Goal: Check status

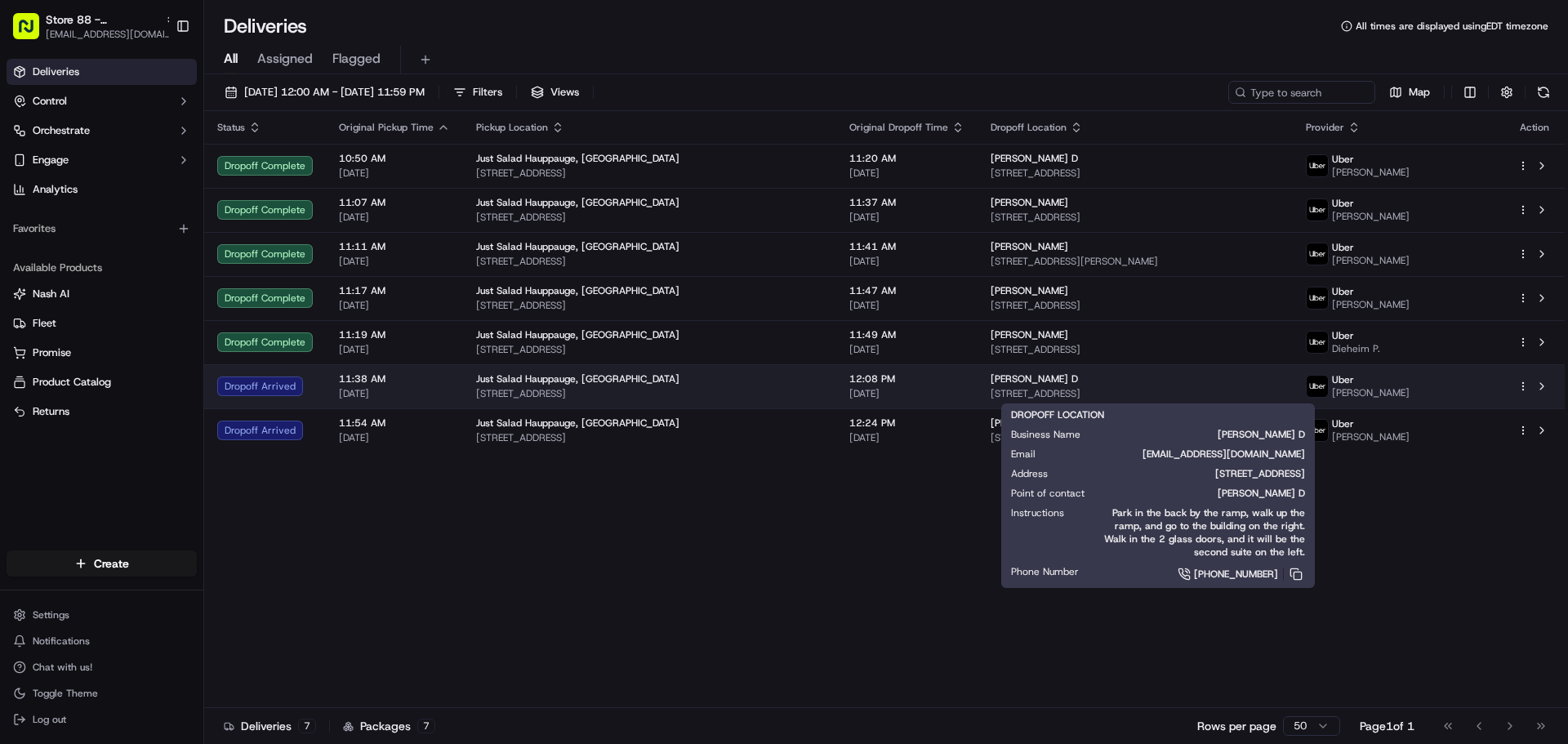
click at [999, 384] on div "Silfa D" at bounding box center [1135, 379] width 289 height 13
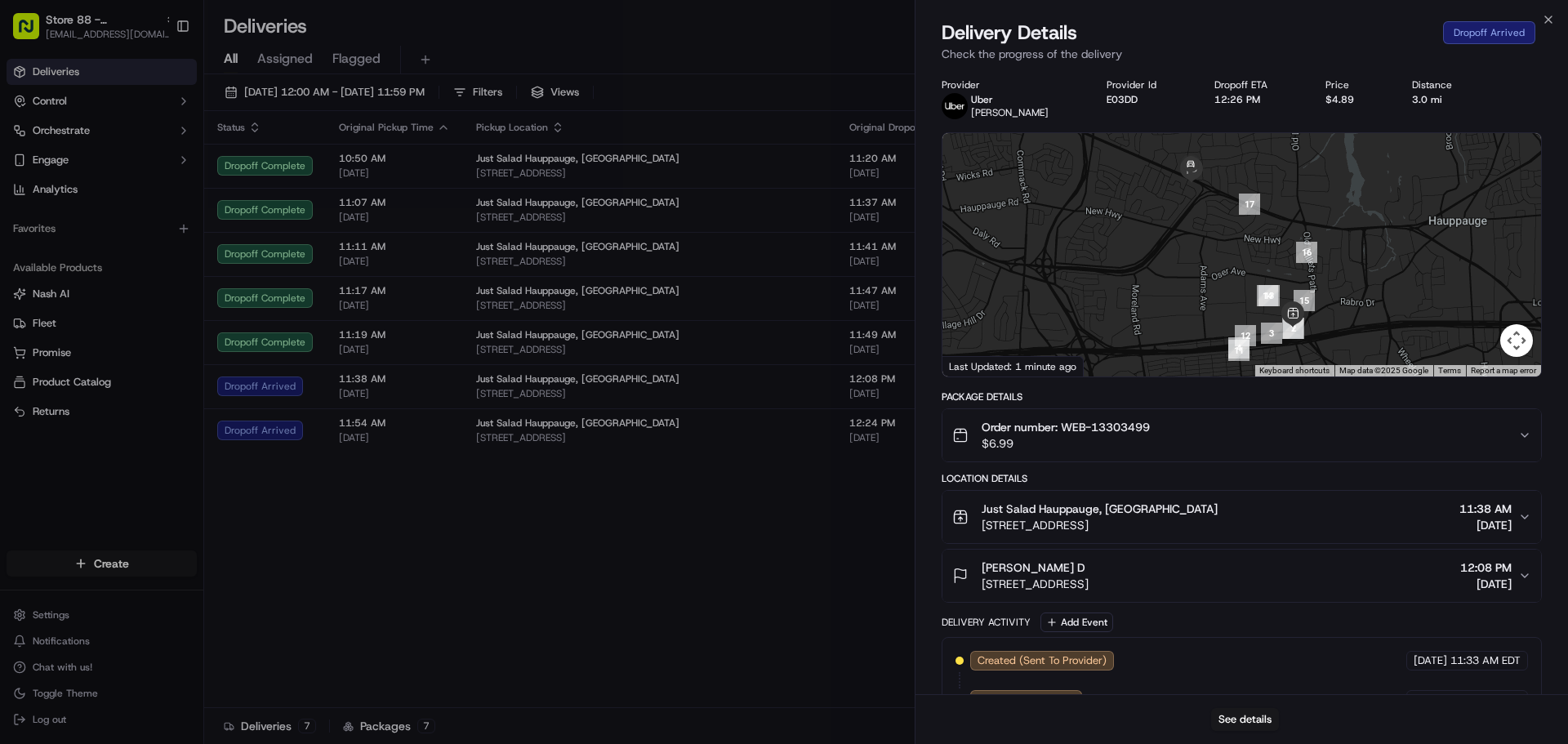
click at [1352, 241] on div at bounding box center [1241, 255] width 599 height 243
click at [1201, 211] on div at bounding box center [1241, 255] width 599 height 243
click at [1327, 236] on div at bounding box center [1241, 255] width 599 height 243
click at [1521, 341] on button "Map camera controls" at bounding box center [1517, 341] width 33 height 33
click at [1245, 229] on div at bounding box center [1241, 255] width 599 height 243
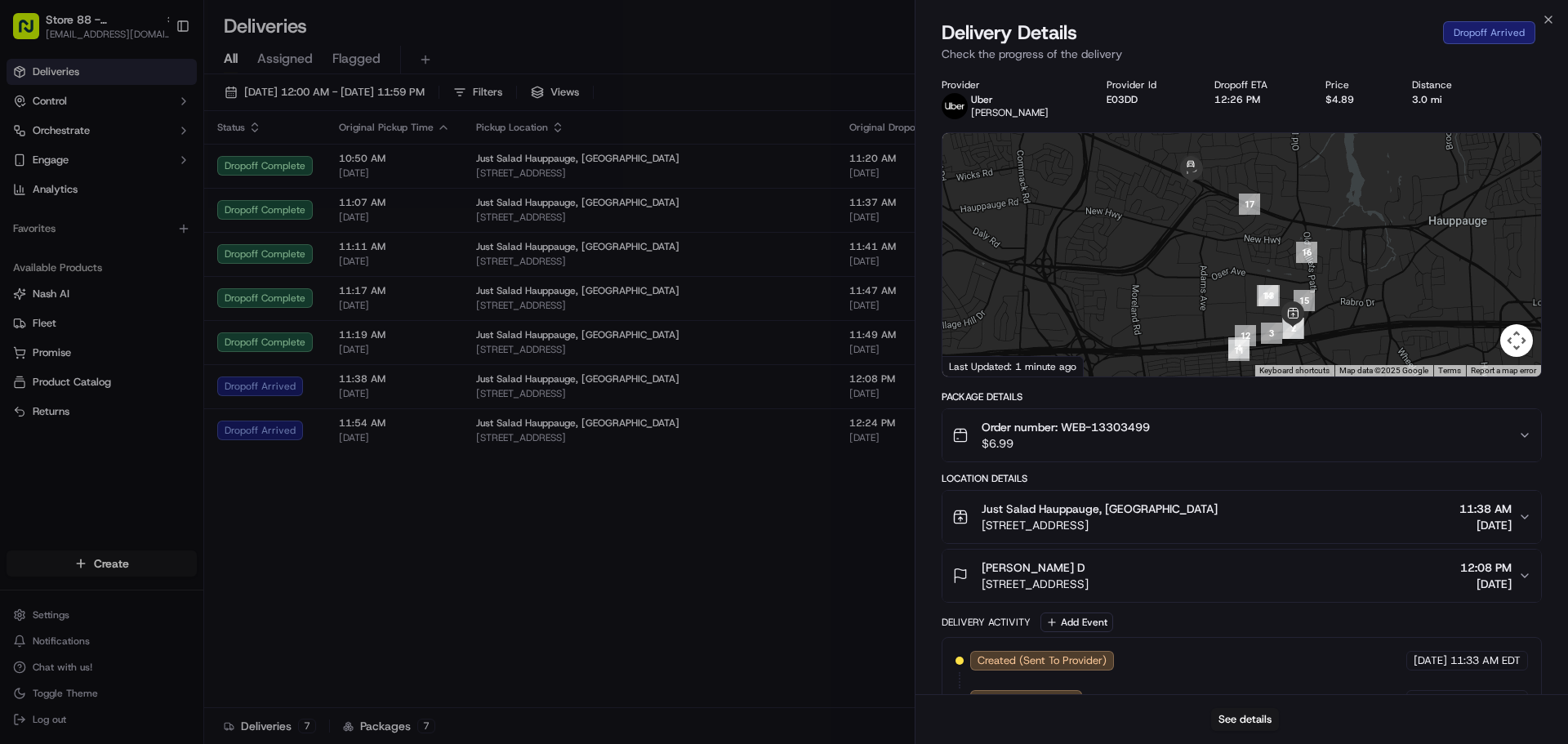
click at [1151, 235] on div at bounding box center [1241, 255] width 599 height 243
click at [1102, 209] on div at bounding box center [1241, 255] width 599 height 243
click at [1202, 166] on img at bounding box center [1190, 165] width 26 height 26
click at [1167, 190] on div "To navigate, press the arrow keys." at bounding box center [1241, 255] width 599 height 243
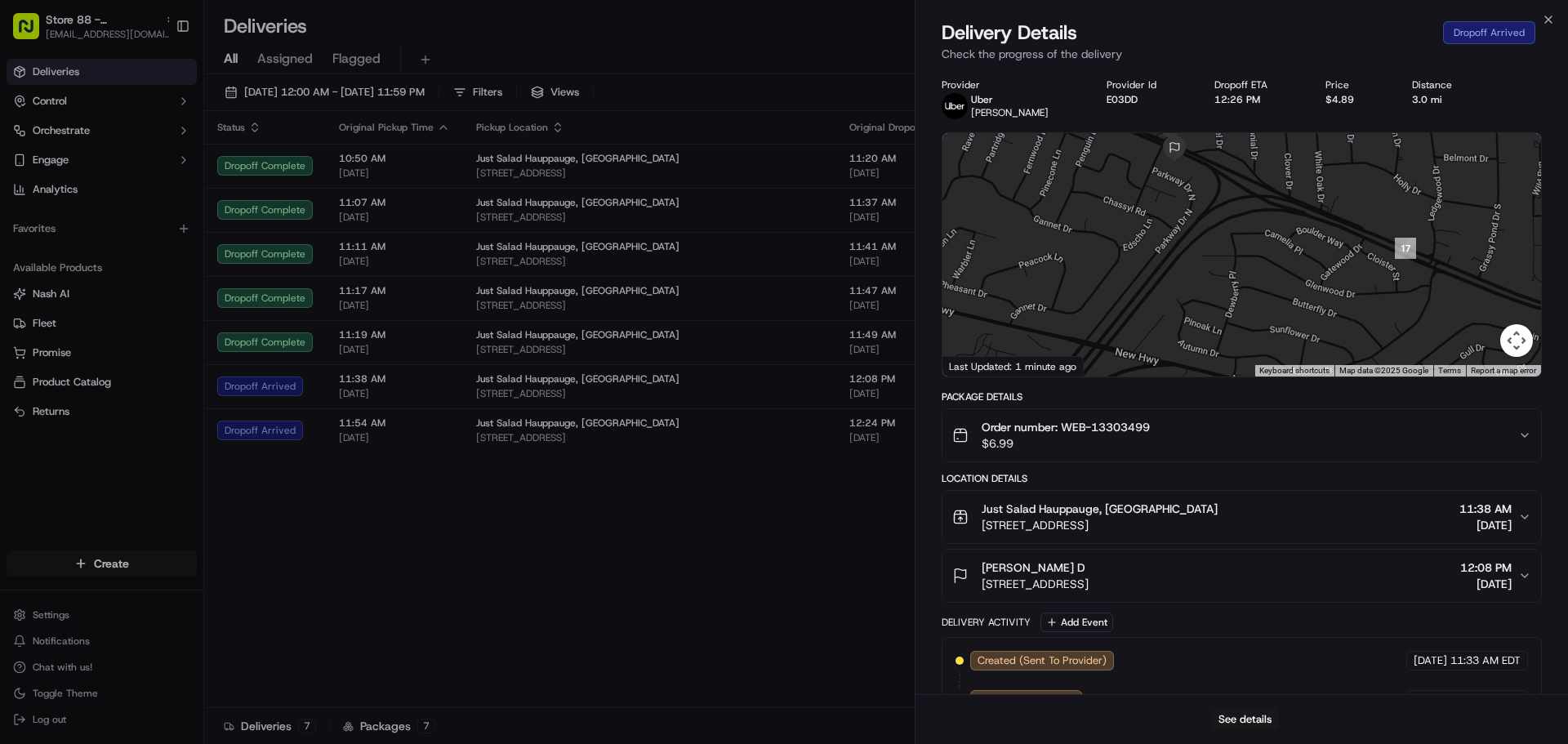
drag, startPoint x: 1183, startPoint y: 219, endPoint x: 1242, endPoint y: 337, distance: 131.9
click at [1242, 337] on div at bounding box center [1241, 255] width 599 height 243
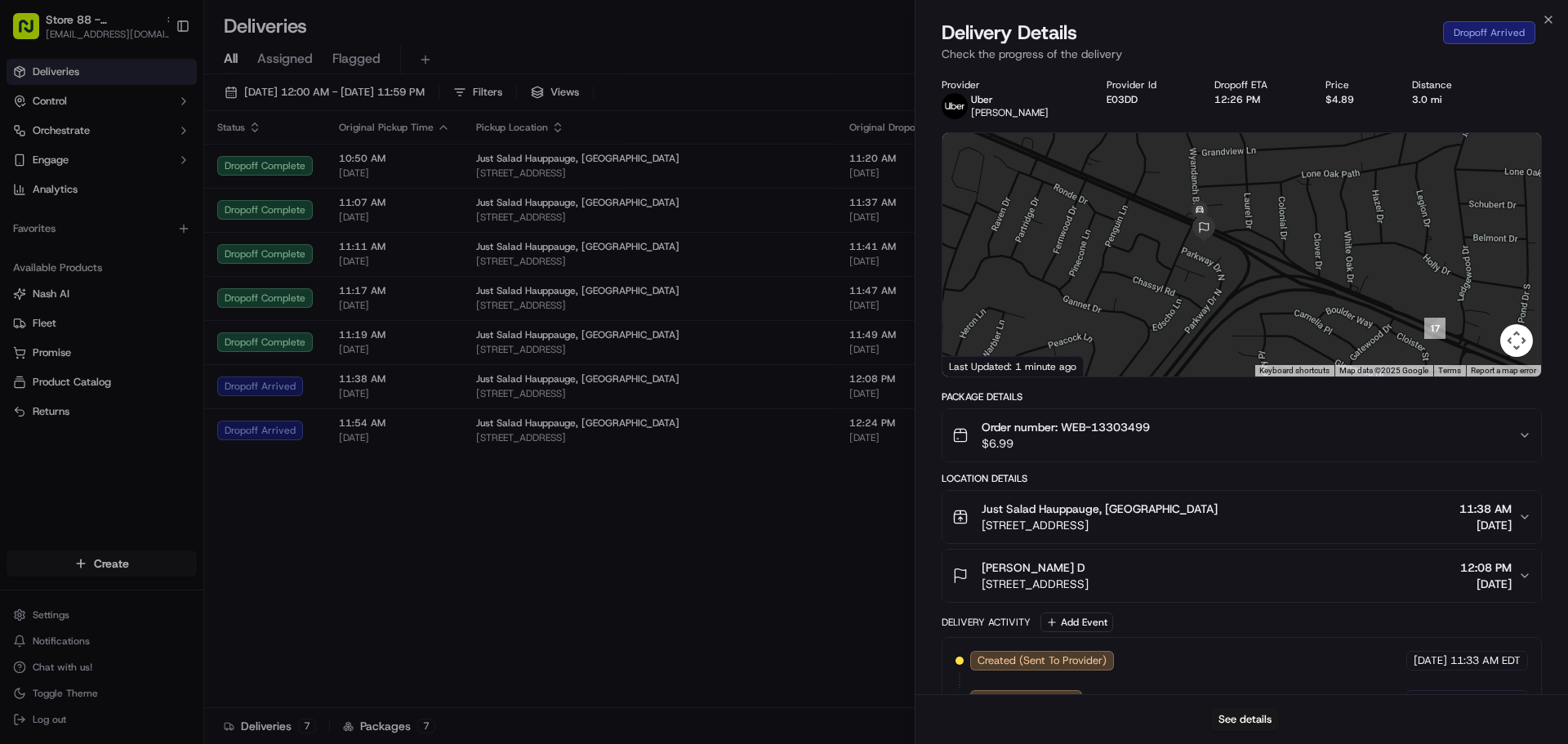
drag, startPoint x: 1188, startPoint y: 238, endPoint x: 1207, endPoint y: 283, distance: 48.8
click at [1207, 290] on div at bounding box center [1241, 255] width 599 height 243
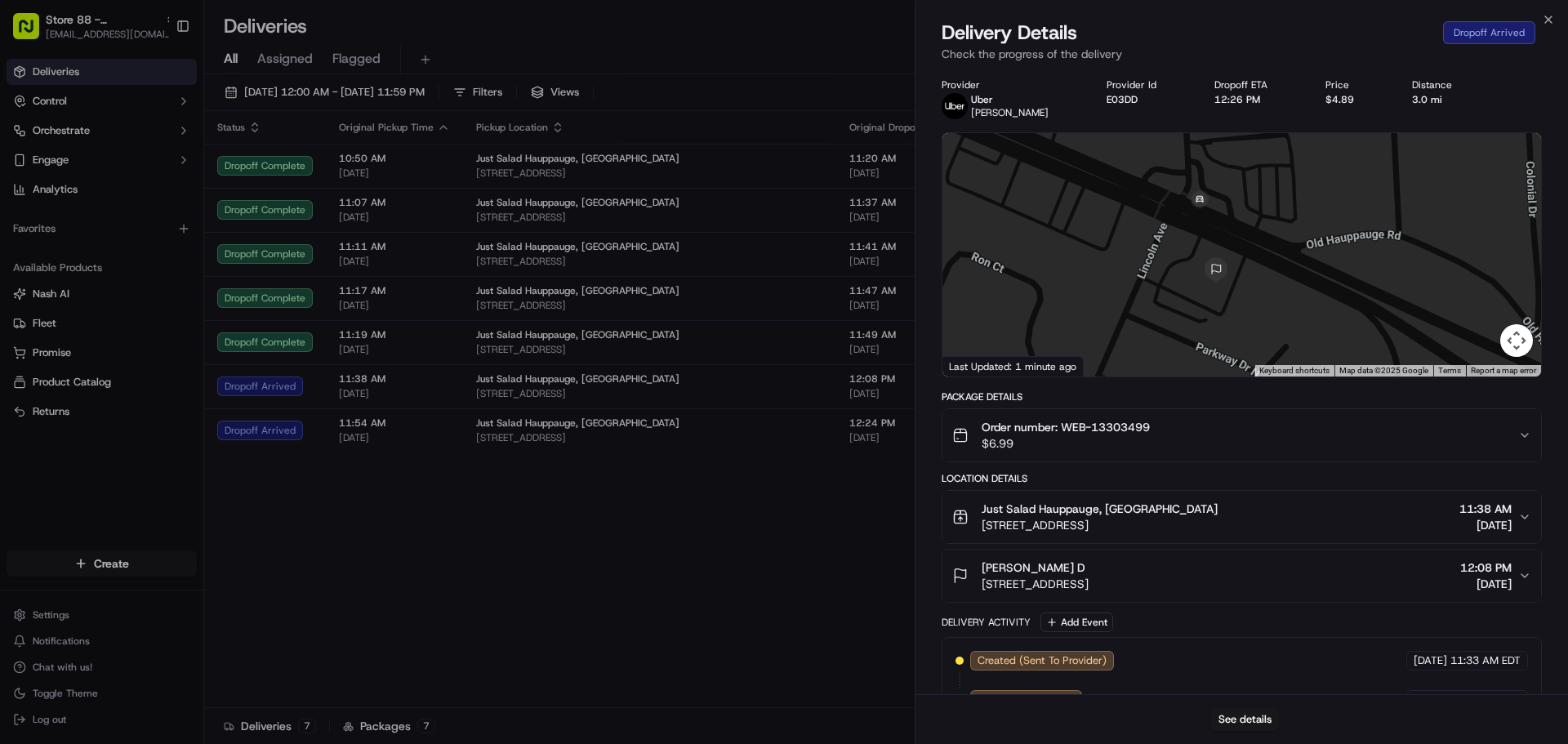
drag, startPoint x: 1198, startPoint y: 238, endPoint x: 1153, endPoint y: 269, distance: 54.6
click at [1153, 269] on div at bounding box center [1241, 255] width 599 height 243
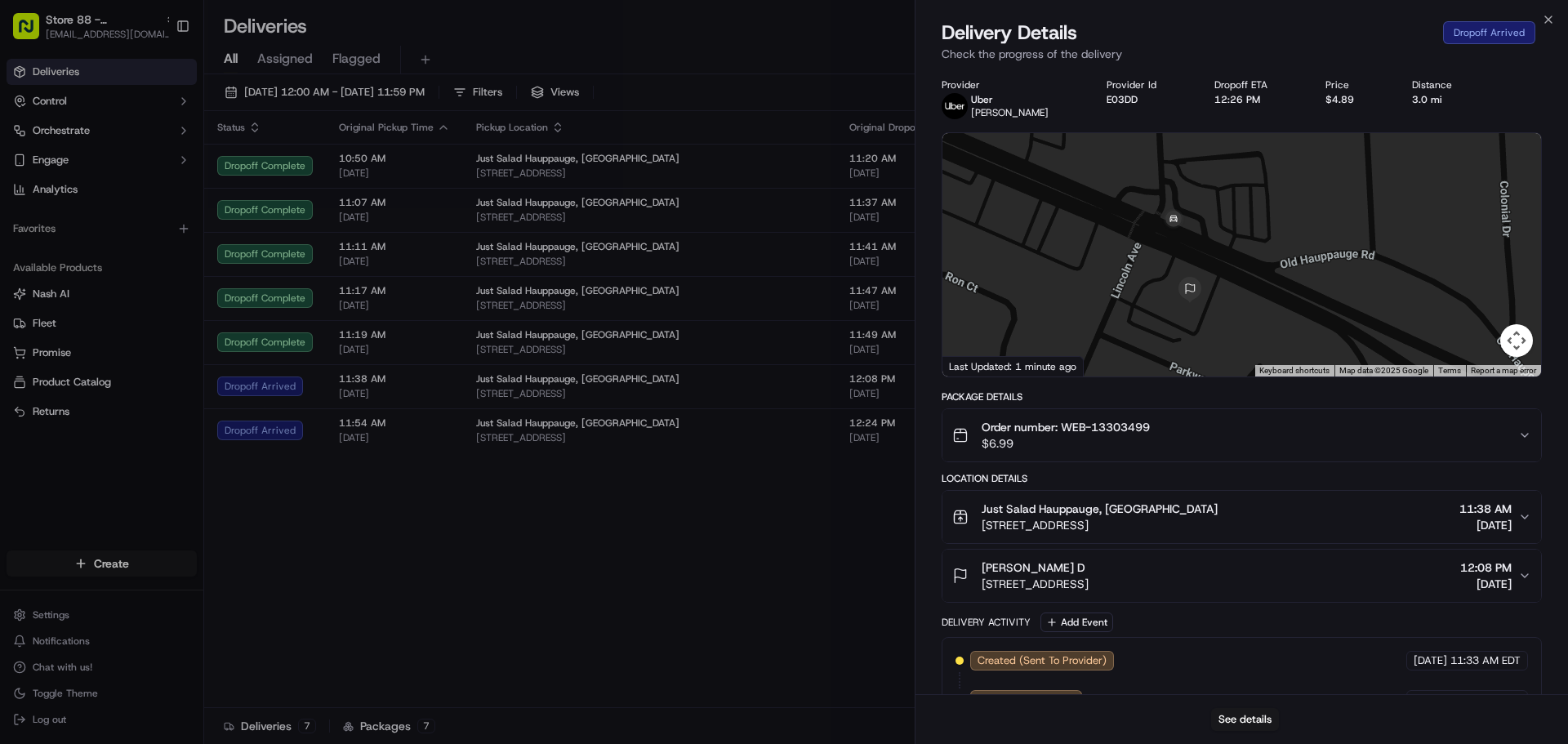
click at [1517, 519] on div "Just Salad Hauppauge, NY 410 Motor Pkwy #130, Hauppauge, NY 11788, USA 11:38 AM…" at bounding box center [1234, 517] width 566 height 33
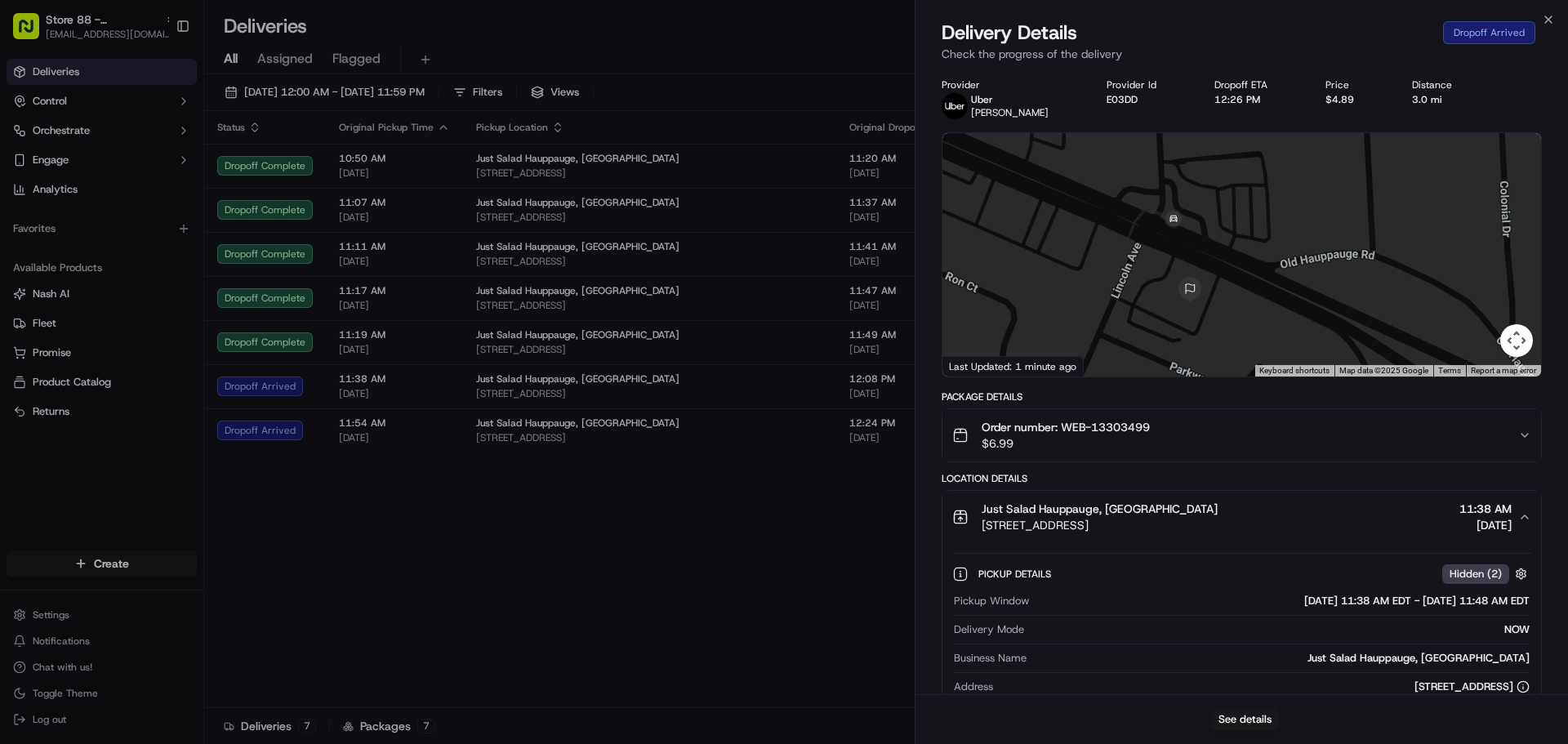
click at [1517, 519] on div "Just Salad Hauppauge, NY 410 Motor Pkwy #130, Hauppauge, NY 11788, USA 11:38 AM…" at bounding box center [1234, 517] width 566 height 33
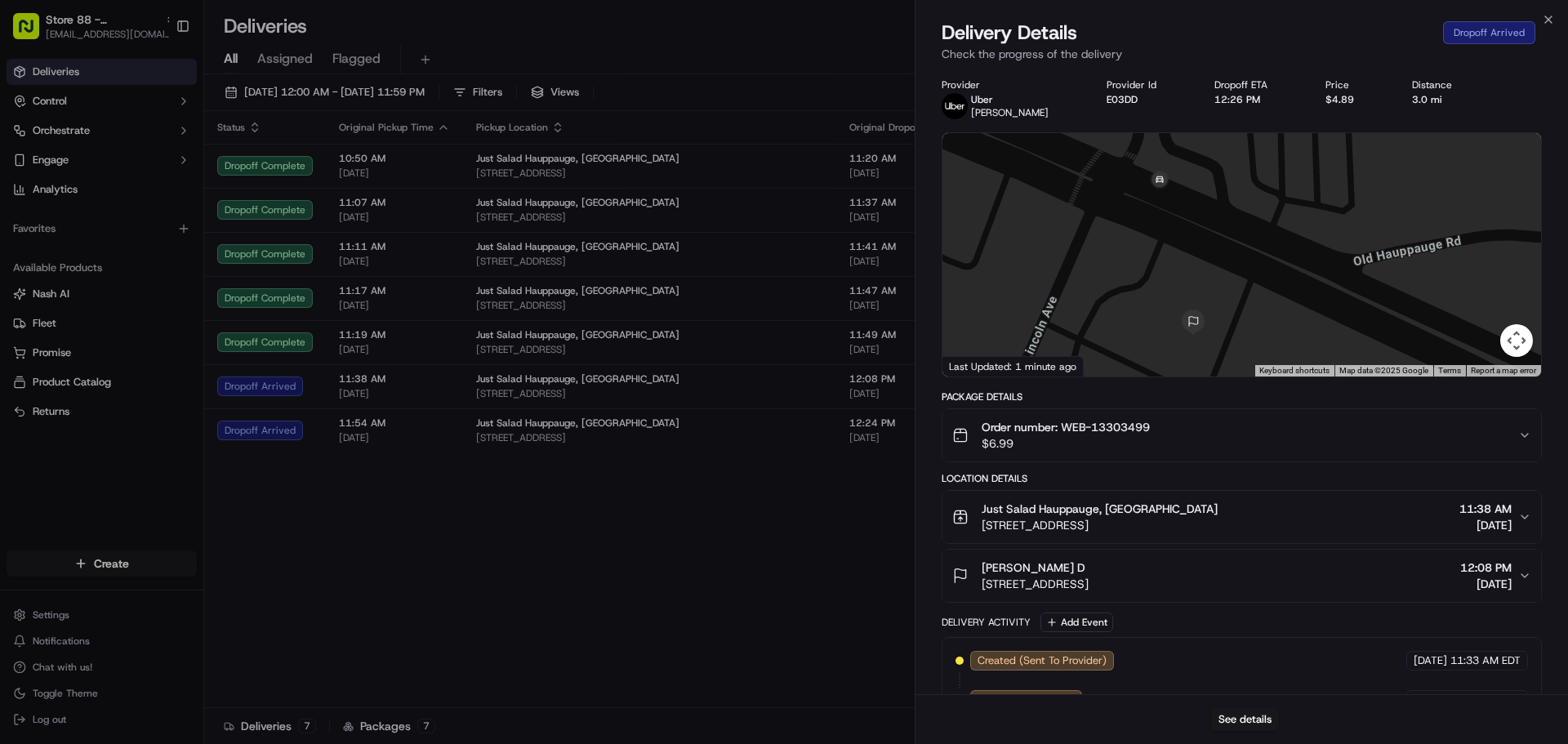
drag, startPoint x: 1125, startPoint y: 216, endPoint x: 1141, endPoint y: 249, distance: 36.7
click at [1135, 240] on div at bounding box center [1241, 255] width 599 height 243
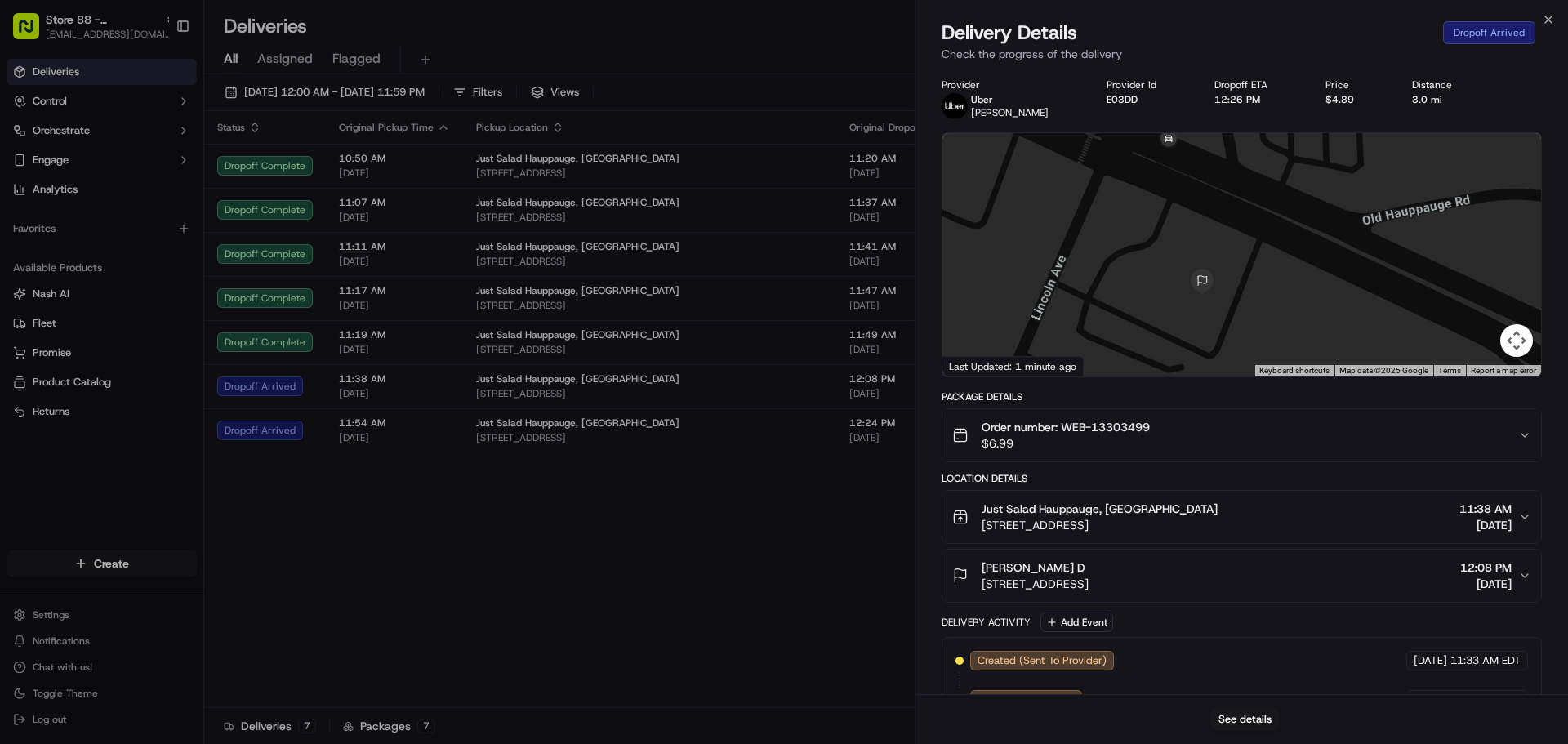
drag, startPoint x: 1142, startPoint y: 252, endPoint x: 1150, endPoint y: 194, distance: 58.5
click at [1150, 194] on div at bounding box center [1241, 255] width 599 height 243
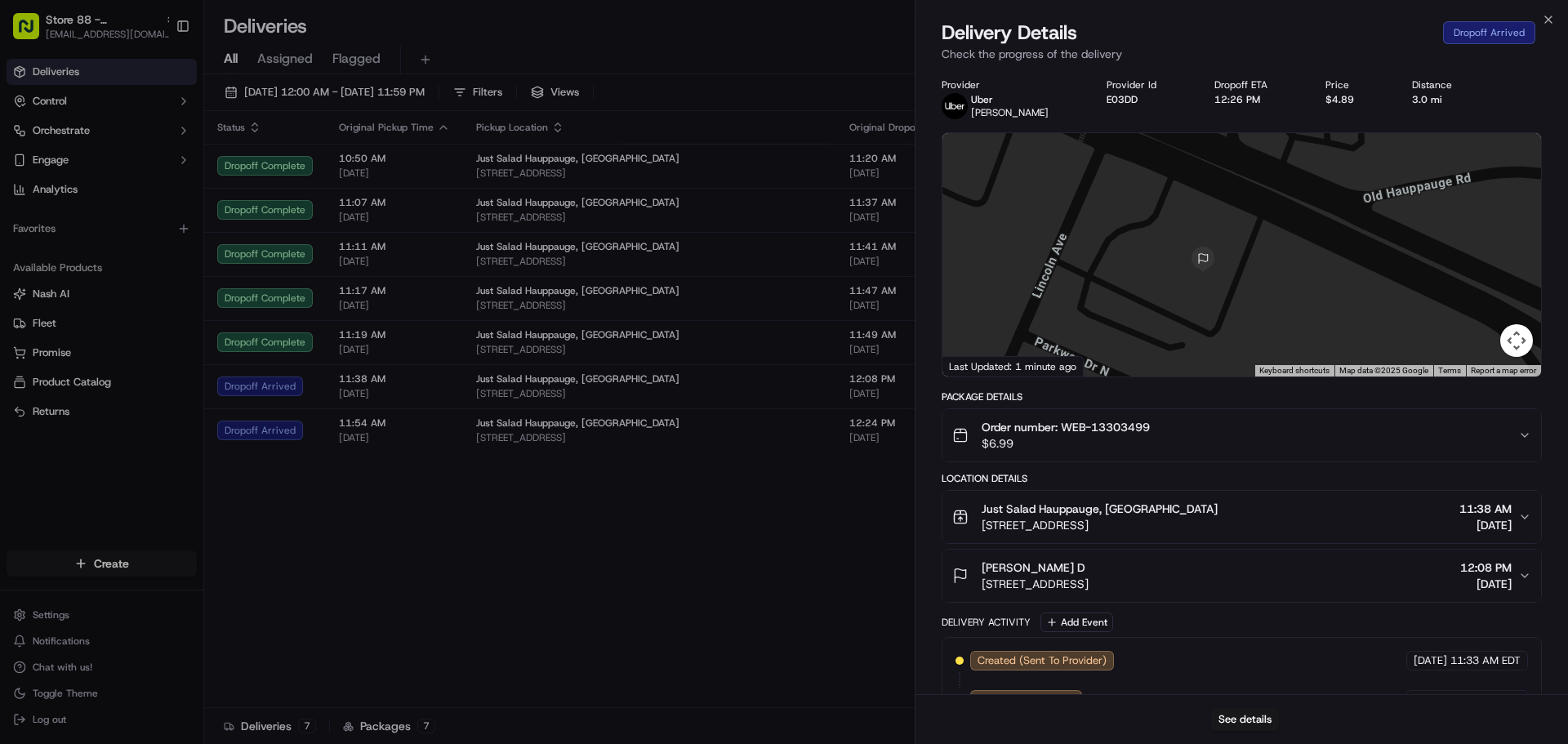
click at [1088, 575] on div "Silfa D" at bounding box center [1035, 568] width 107 height 17
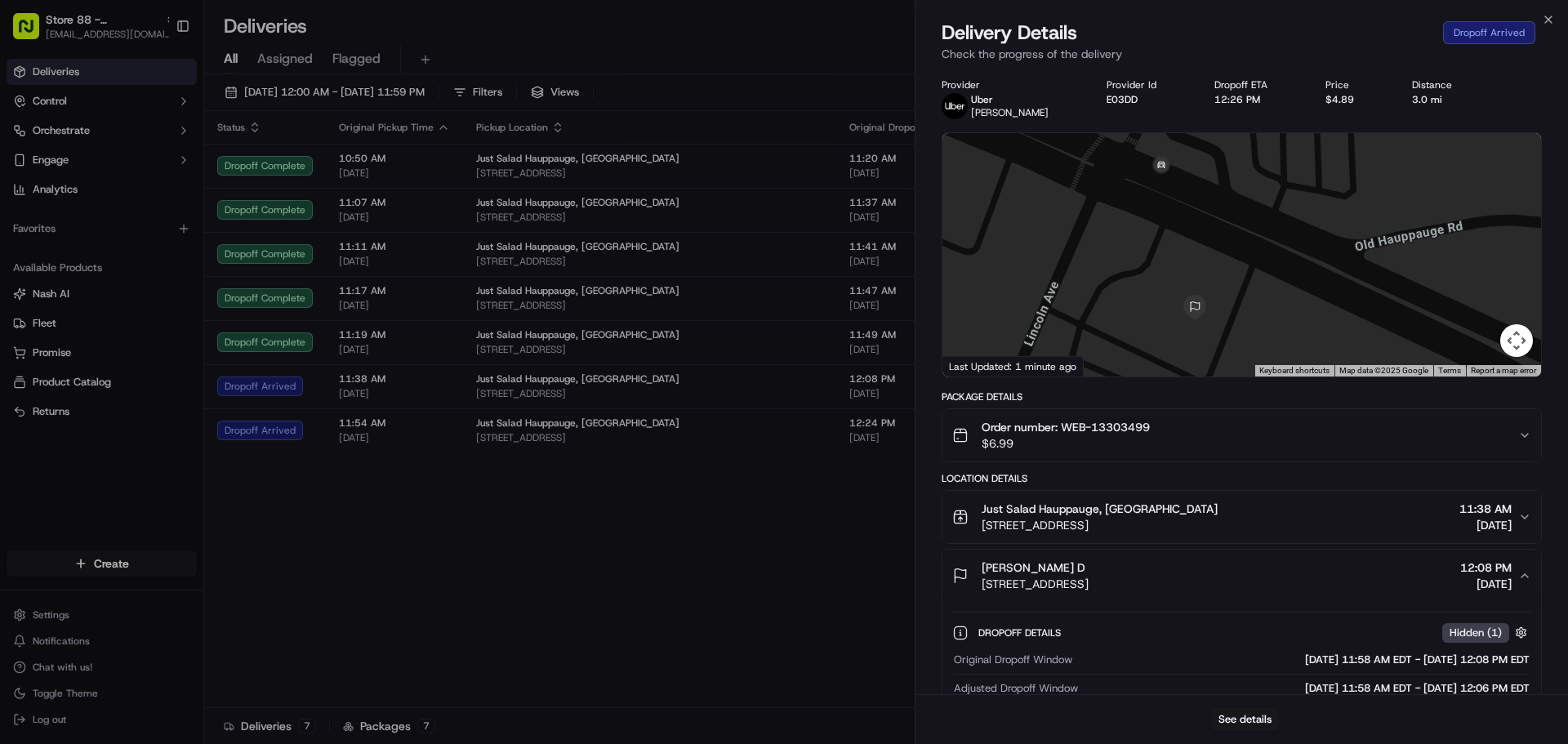
drag, startPoint x: 1153, startPoint y: 297, endPoint x: 1139, endPoint y: 366, distance: 70.4
click at [1139, 365] on div at bounding box center [1241, 255] width 599 height 243
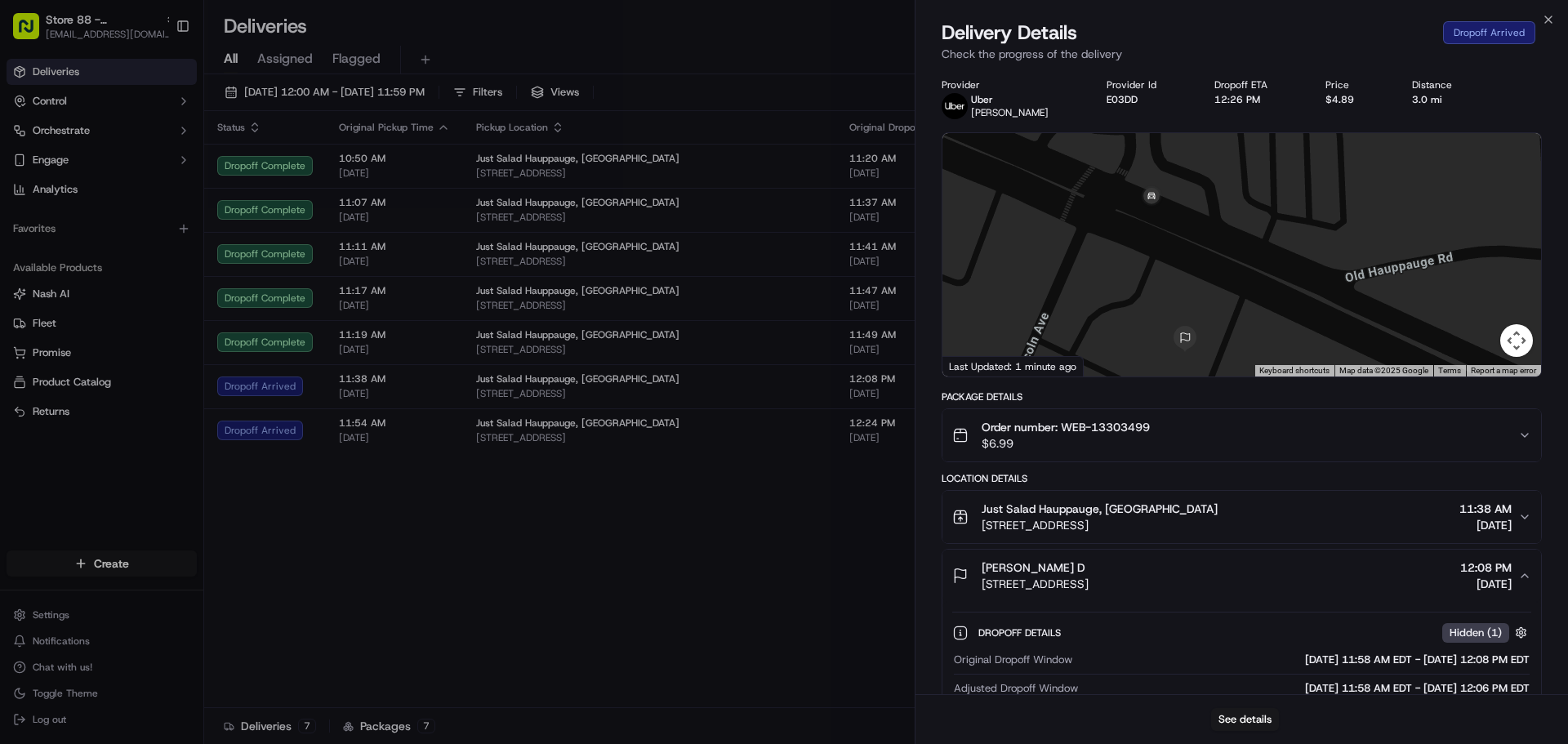
click at [1088, 572] on div "Silfa D" at bounding box center [1035, 568] width 107 height 17
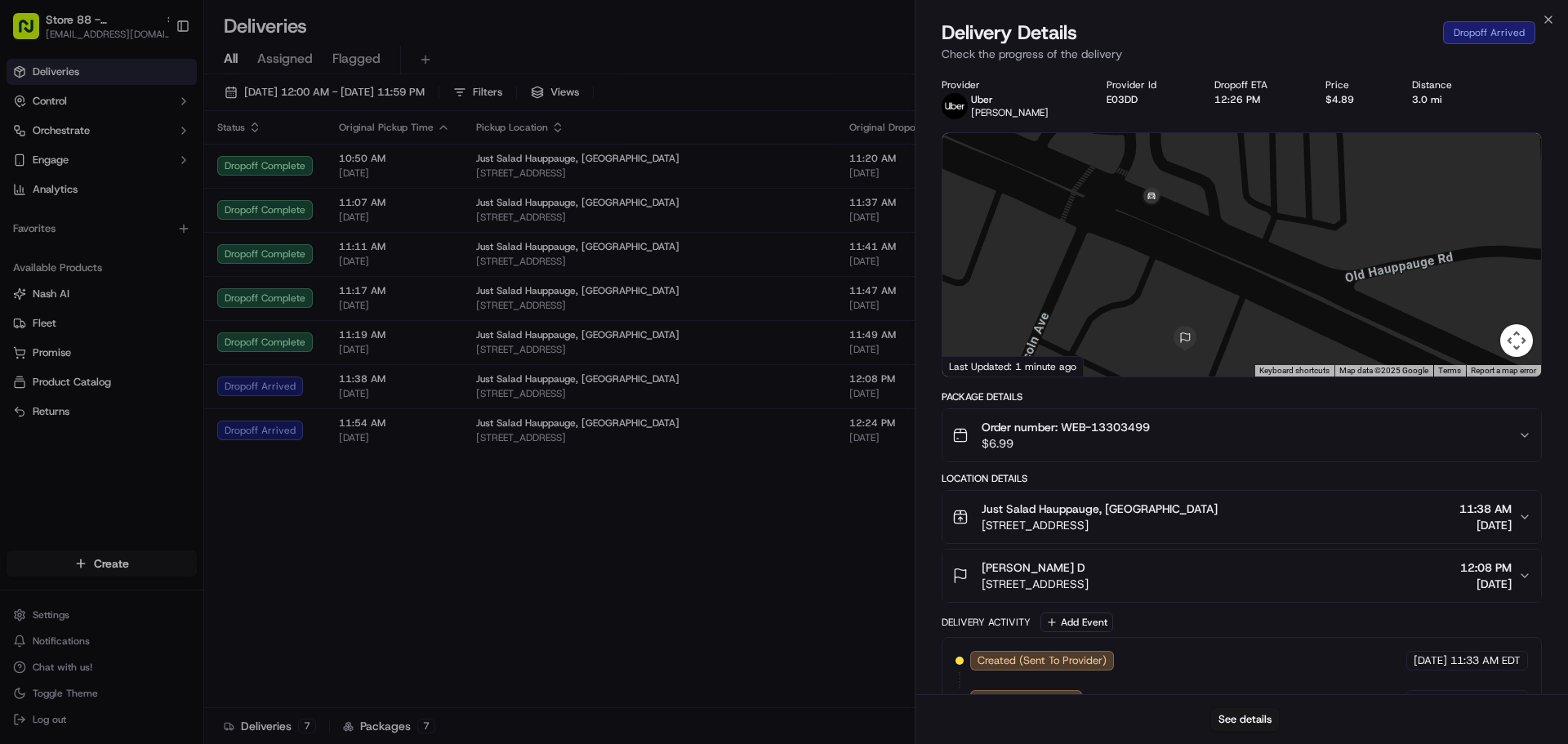
click at [1088, 572] on div "Silfa D" at bounding box center [1035, 568] width 107 height 17
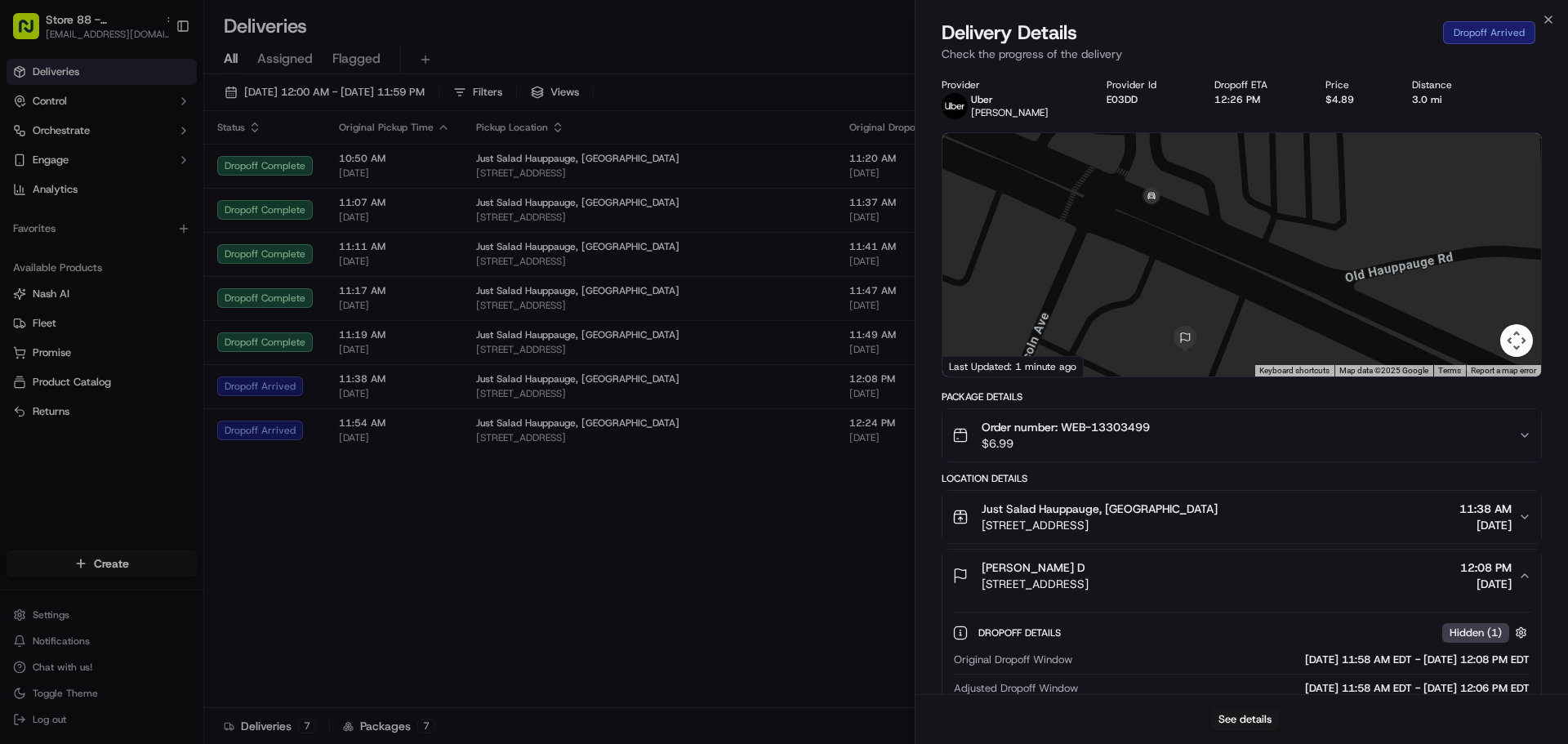
click at [1088, 572] on div "Silfa D" at bounding box center [1035, 568] width 107 height 17
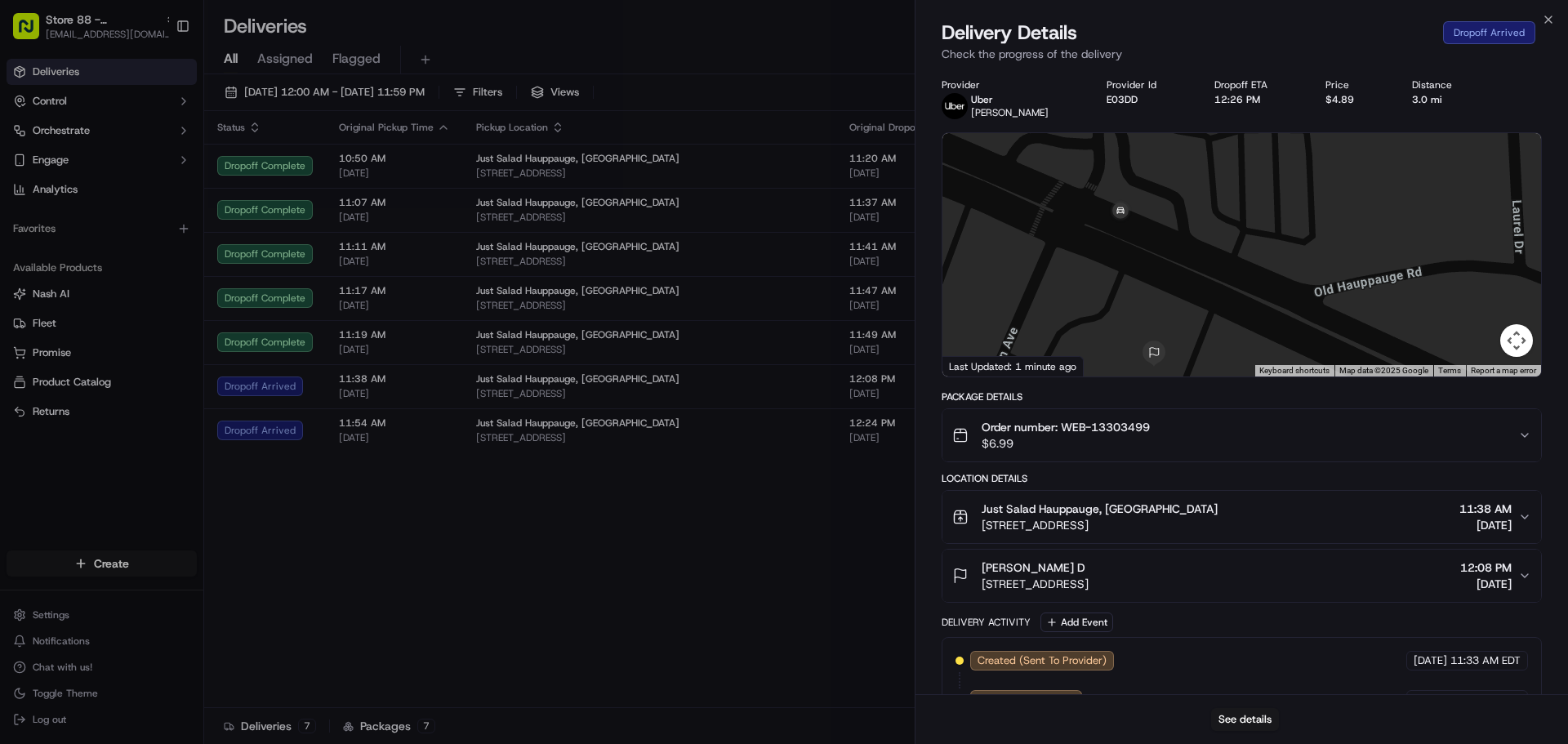
drag, startPoint x: 1148, startPoint y: 249, endPoint x: 1111, endPoint y: 264, distance: 39.9
click at [1111, 264] on div at bounding box center [1241, 255] width 599 height 243
click at [1108, 262] on div at bounding box center [1241, 255] width 599 height 243
click at [1517, 336] on button "Map camera controls" at bounding box center [1517, 341] width 33 height 33
click at [1168, 303] on div at bounding box center [1241, 255] width 599 height 243
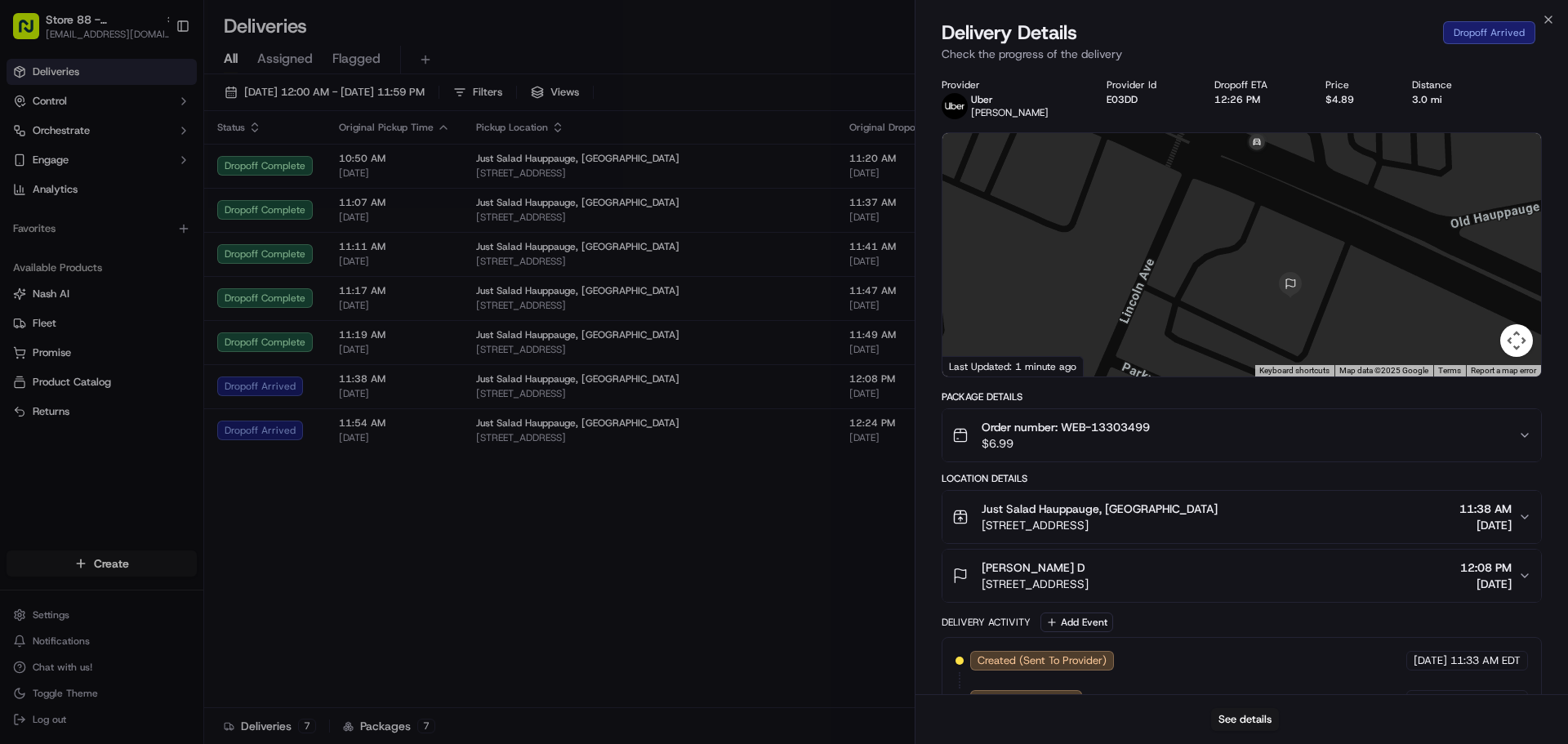
drag, startPoint x: 1098, startPoint y: 262, endPoint x: 1247, endPoint y: 186, distance: 167.3
click at [1247, 186] on div at bounding box center [1241, 255] width 599 height 243
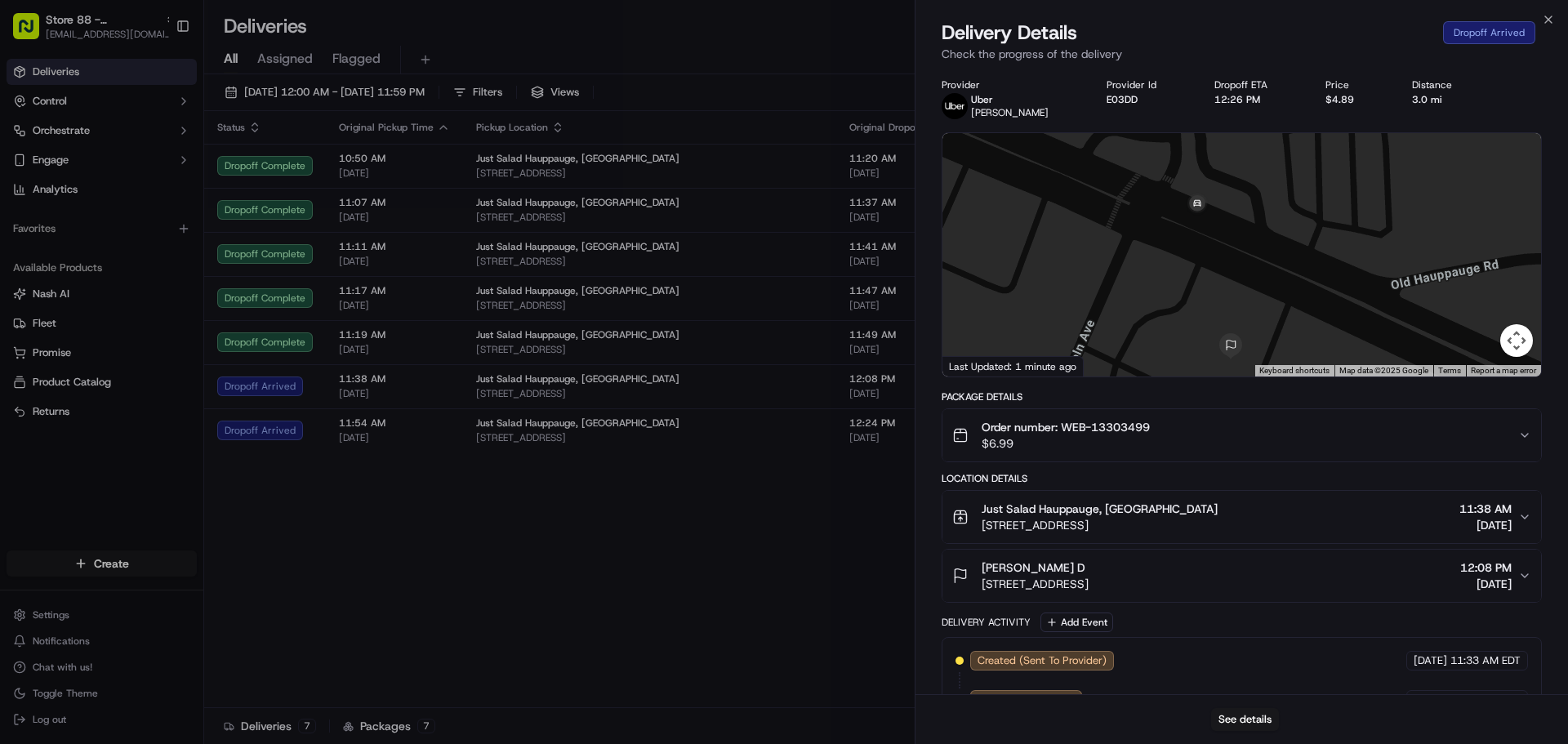
drag, startPoint x: 1253, startPoint y: 220, endPoint x: 1167, endPoint y: 305, distance: 120.9
click at [1168, 304] on div at bounding box center [1241, 255] width 599 height 243
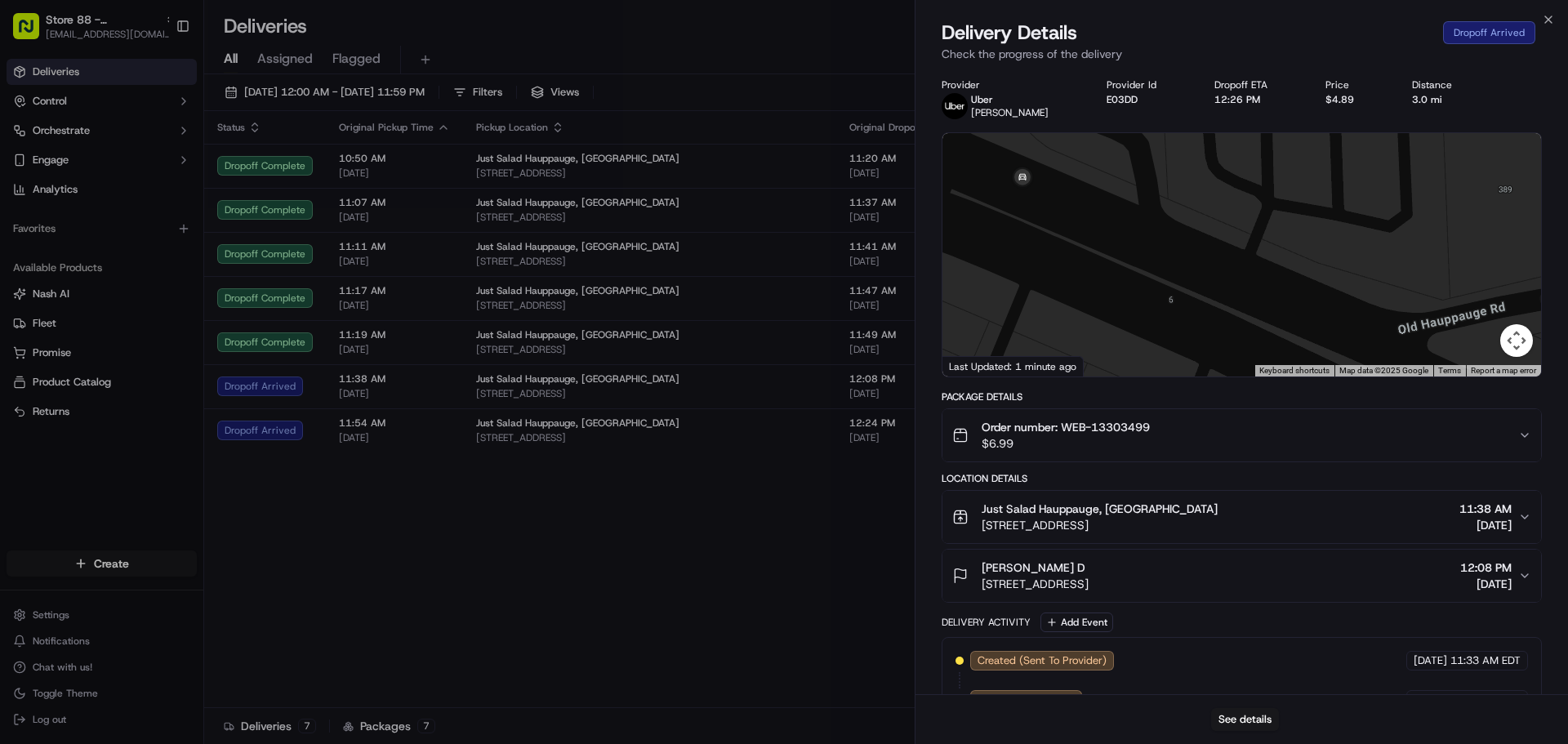
drag, startPoint x: 1233, startPoint y: 257, endPoint x: 1029, endPoint y: 278, distance: 205.1
click at [1029, 284] on div at bounding box center [1241, 255] width 599 height 243
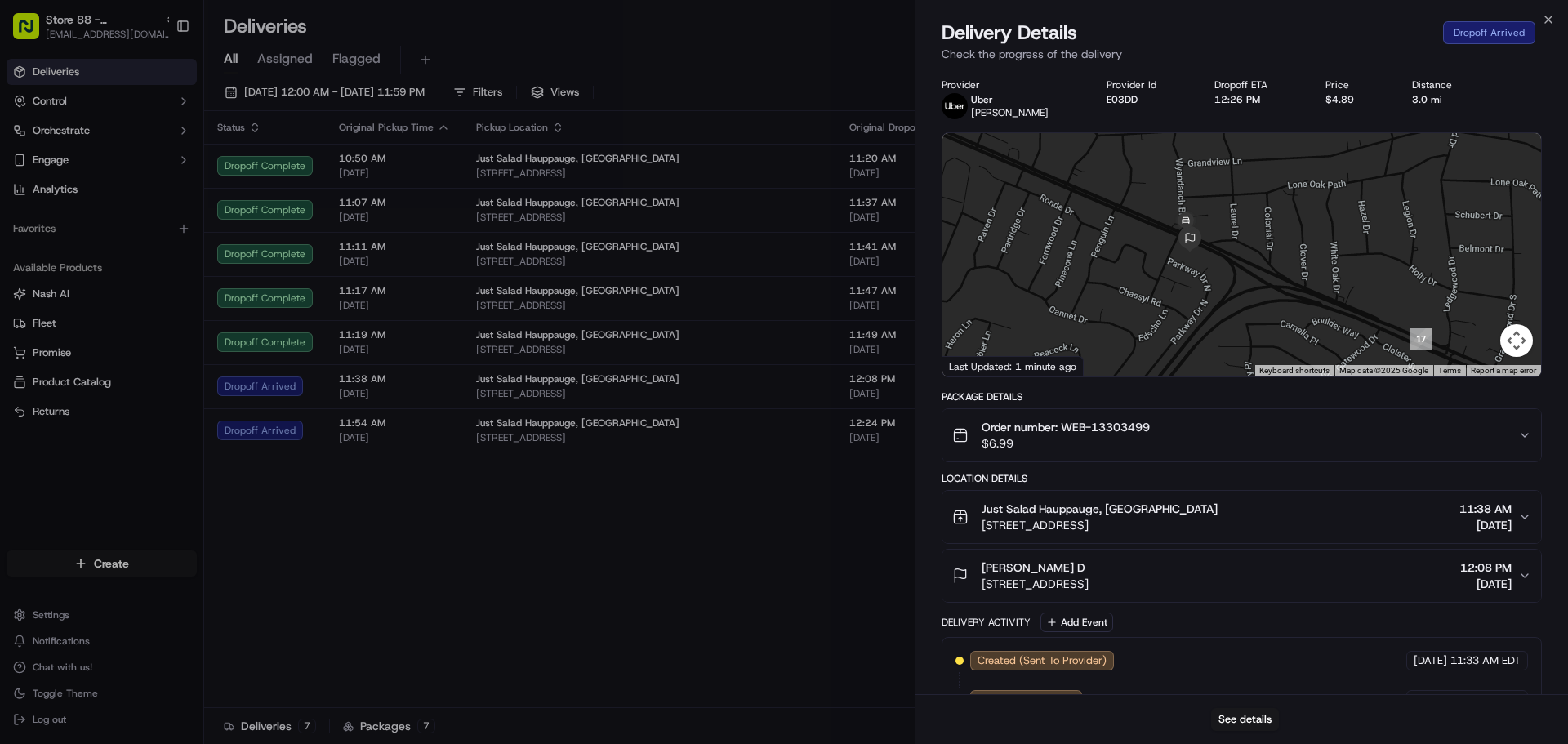
drag, startPoint x: 1093, startPoint y: 236, endPoint x: 1204, endPoint y: 236, distance: 111.0
click at [1203, 235] on div at bounding box center [1241, 255] width 599 height 243
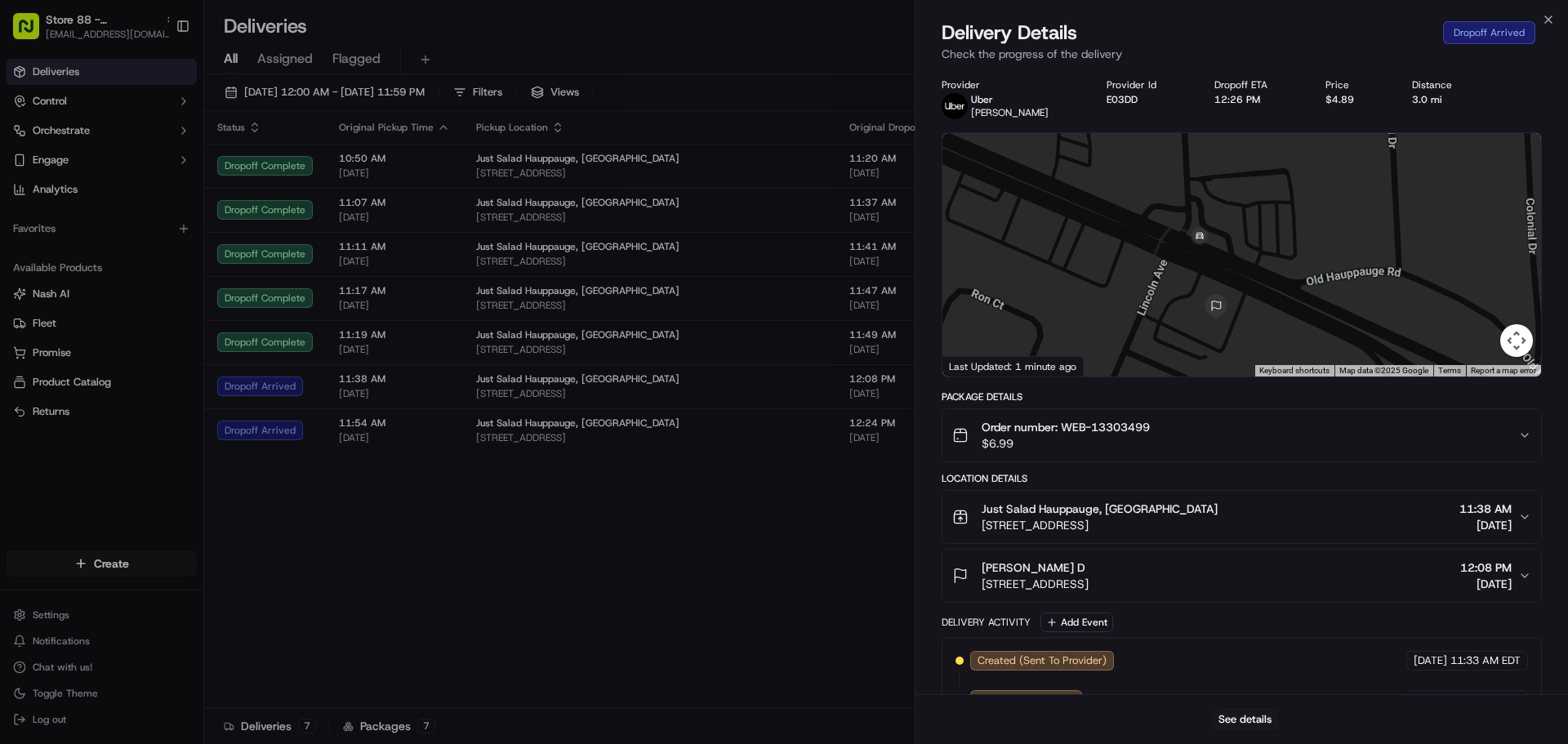
drag, startPoint x: 1227, startPoint y: 198, endPoint x: 1141, endPoint y: 261, distance: 106.6
click at [1141, 260] on div at bounding box center [1241, 255] width 599 height 243
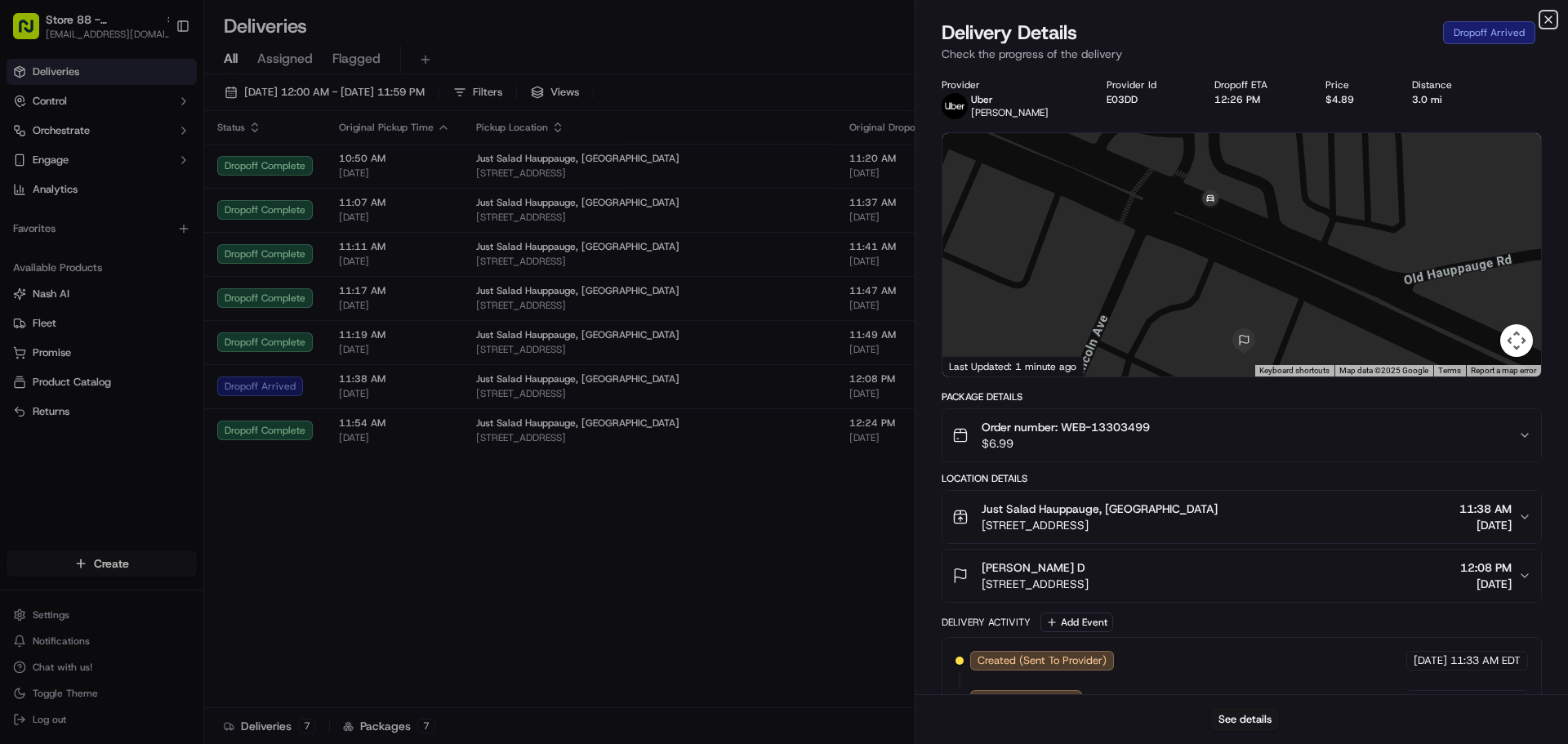
click at [1550, 20] on icon "button" at bounding box center [1548, 19] width 13 height 13
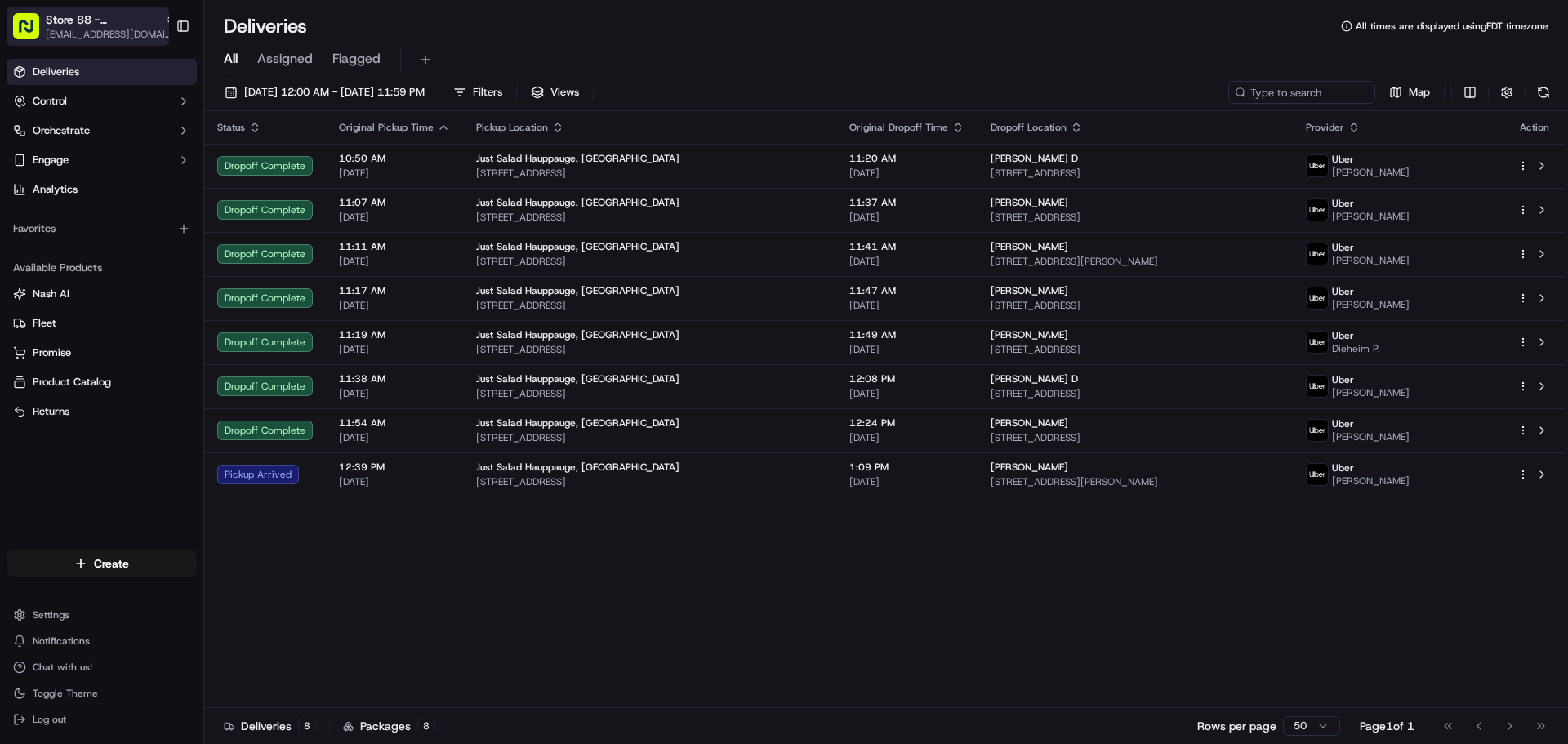
click at [100, 24] on span "Store 88 - Hauppauge, NY (Just Salad)" at bounding box center [103, 19] width 113 height 17
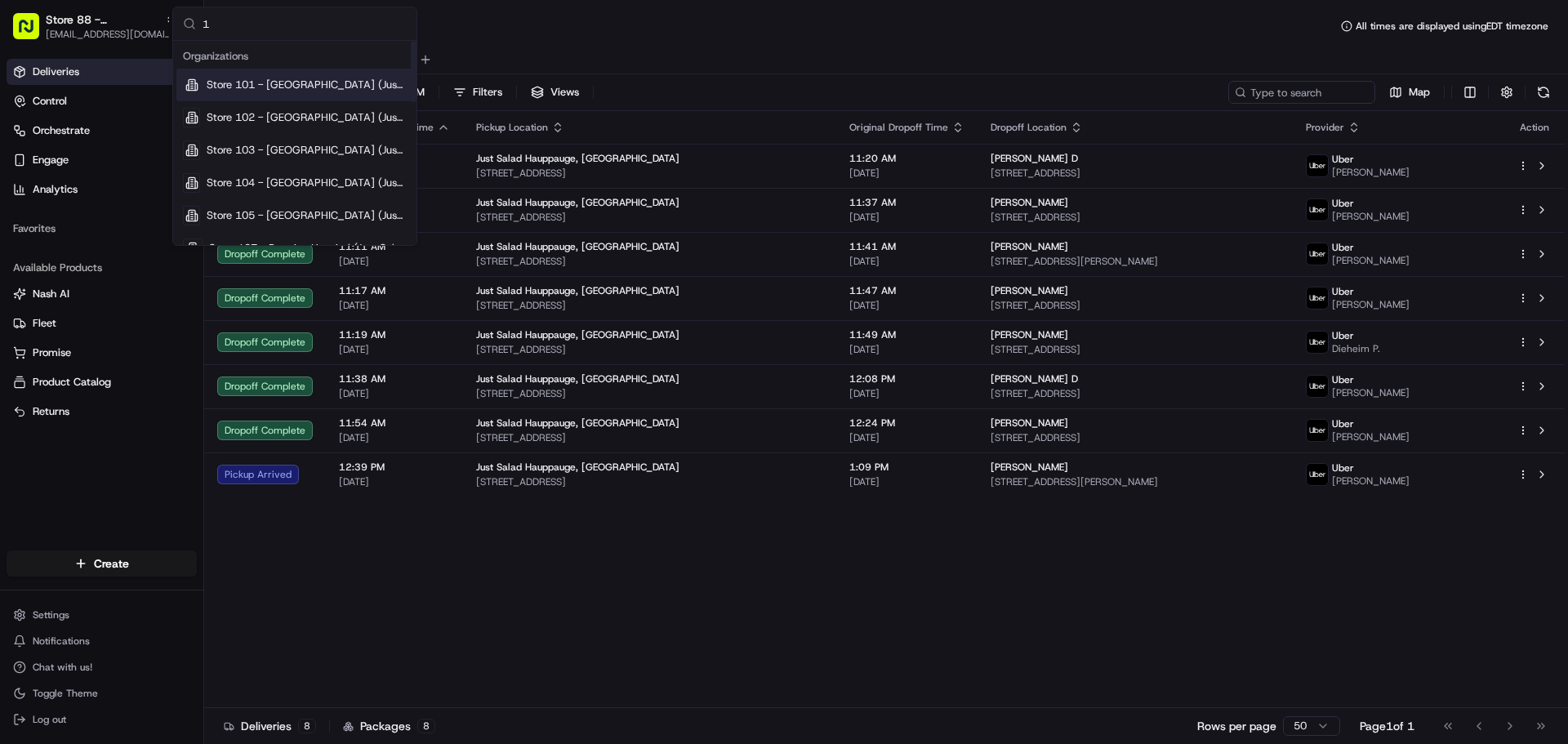
type input "18"
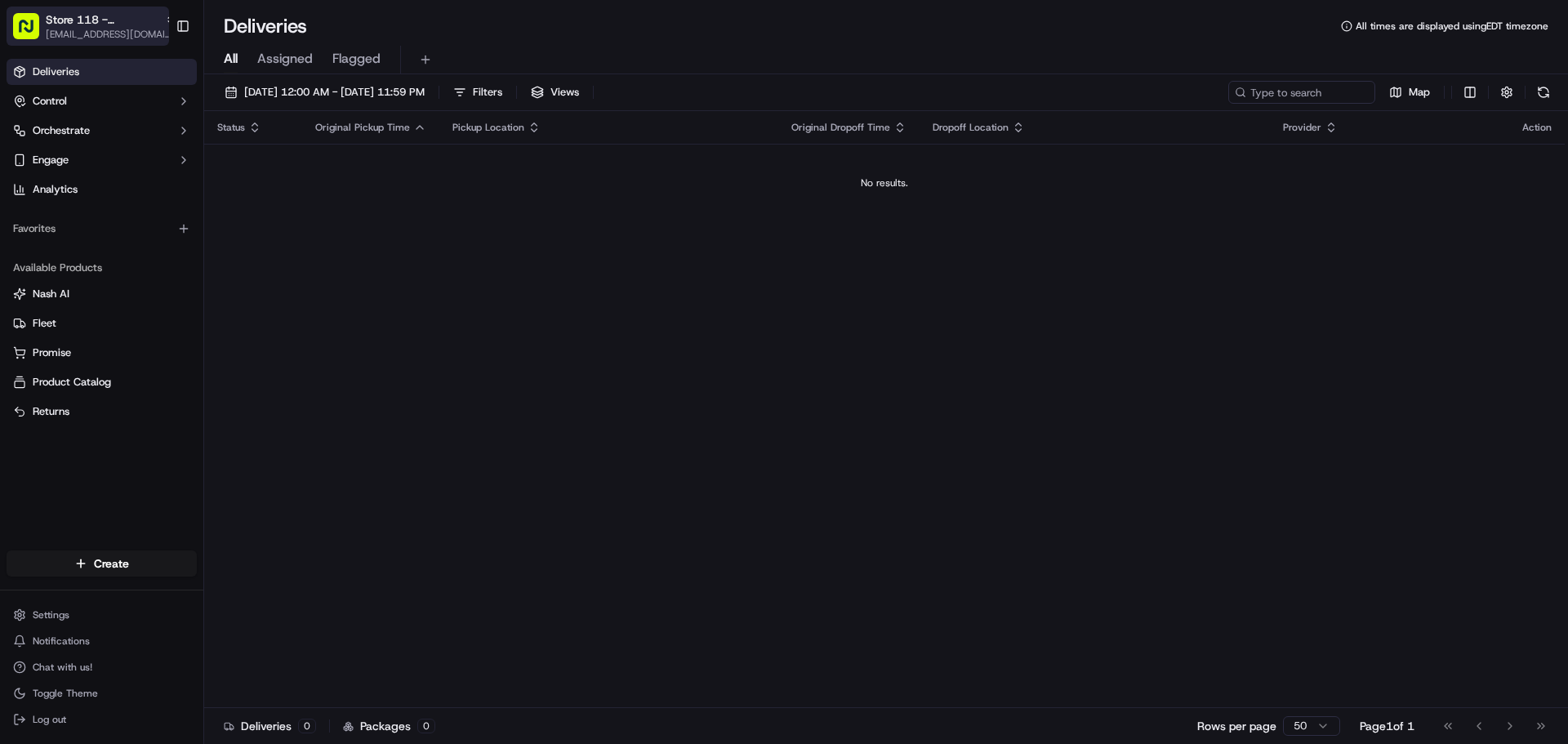
click at [142, 19] on span "Store 118 - Lakeview (Just Salad)" at bounding box center [103, 19] width 113 height 17
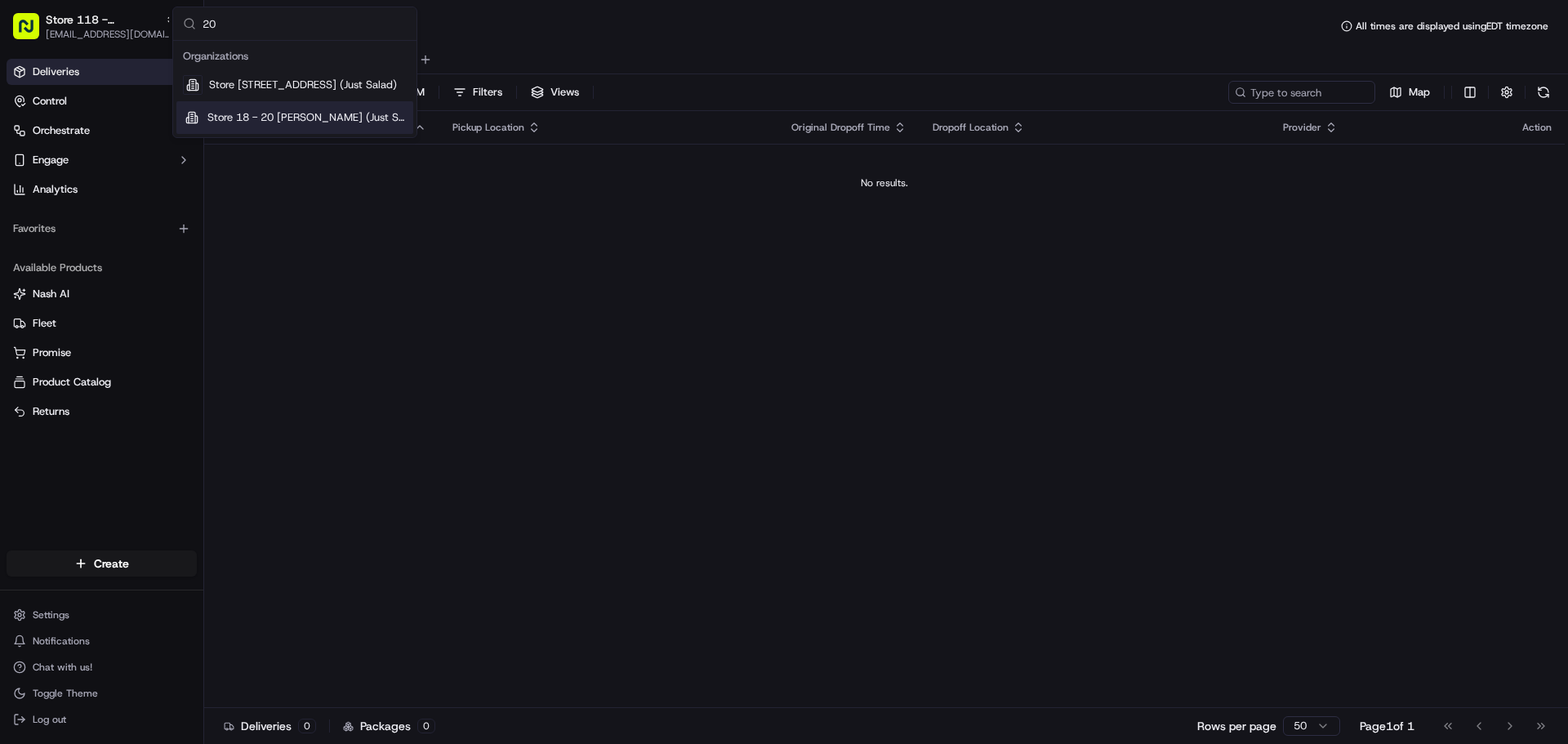
type input "20"
click at [265, 115] on span "Store 18 - 20 [PERSON_NAME] (Just Salad)" at bounding box center [307, 117] width 199 height 15
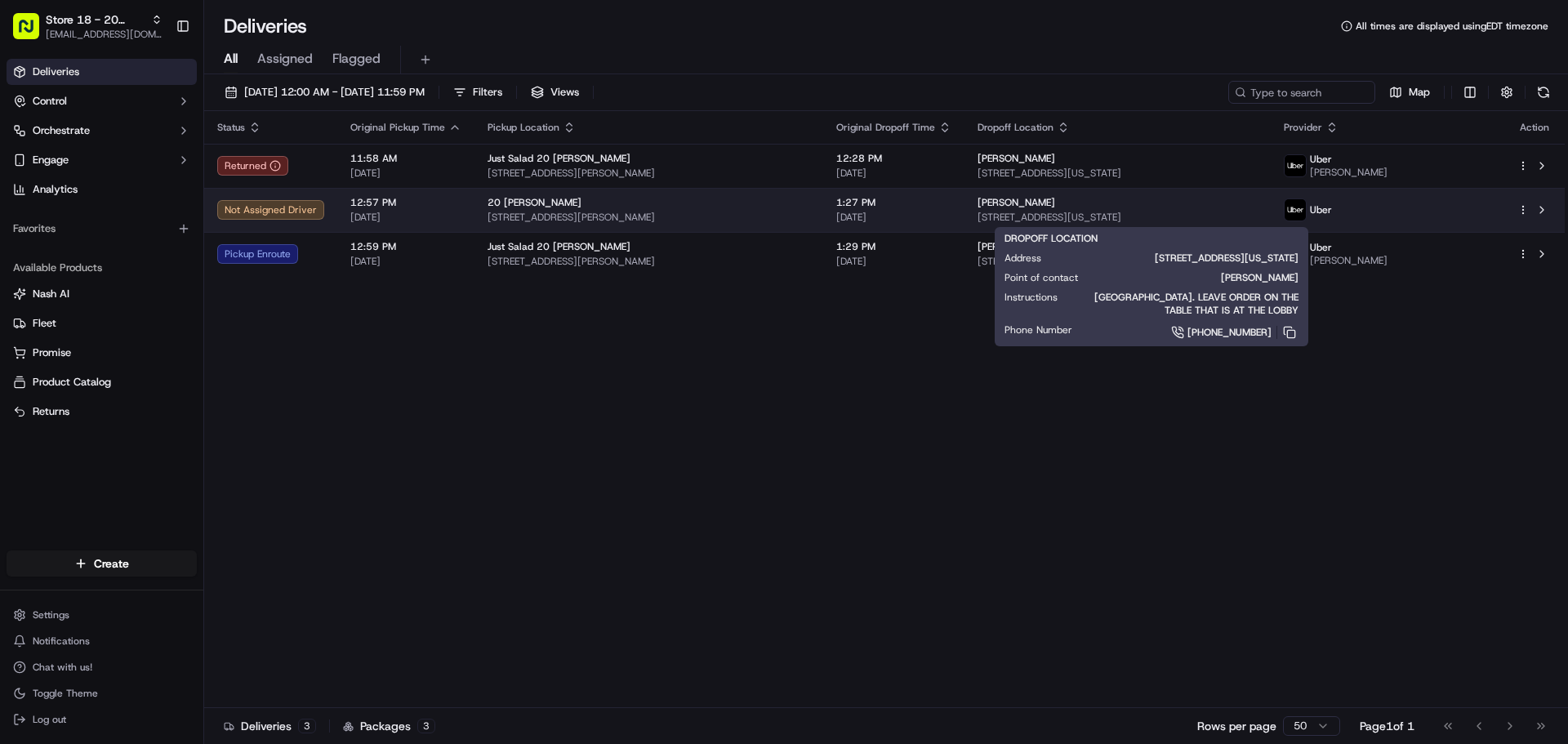
click at [1003, 202] on span "[PERSON_NAME]" at bounding box center [1016, 203] width 77 height 13
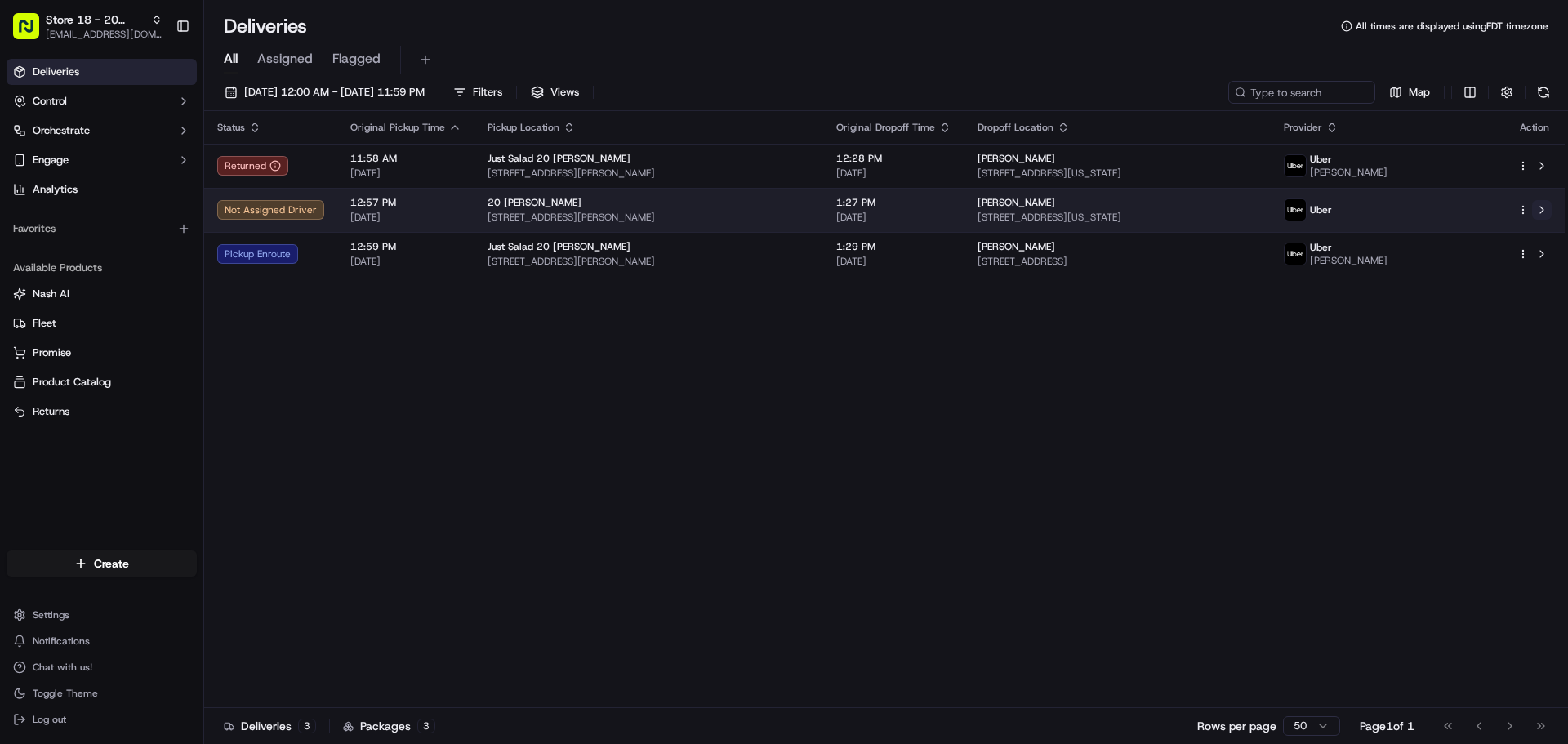
click at [1549, 210] on button at bounding box center [1541, 209] width 20 height 20
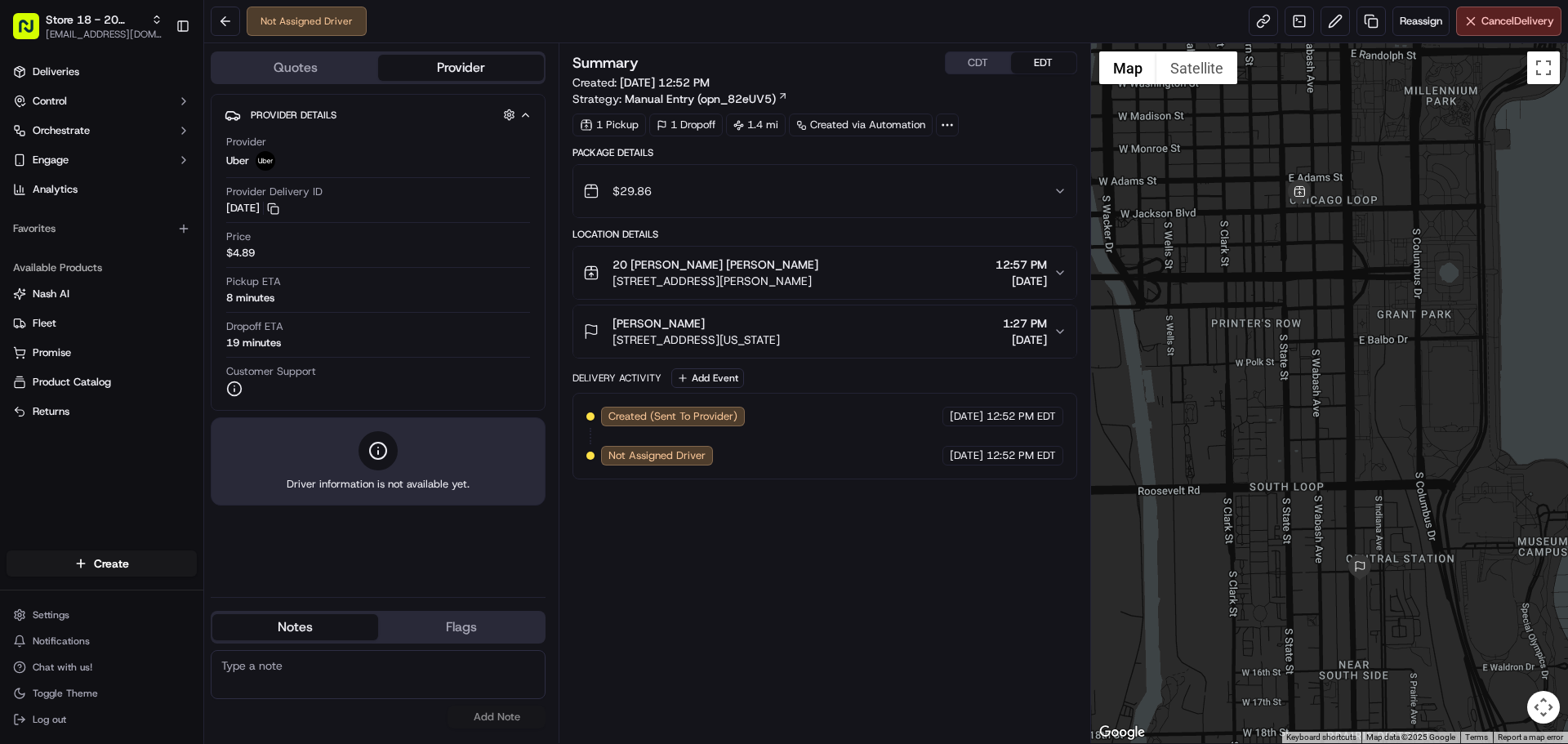
click at [420, 71] on button "Provider" at bounding box center [460, 68] width 166 height 26
click at [244, 163] on span "Uber" at bounding box center [237, 161] width 23 height 15
drag, startPoint x: 327, startPoint y: 155, endPoint x: 334, endPoint y: 154, distance: 7.1
click at [331, 155] on div "Provider Uber" at bounding box center [378, 152] width 304 height 36
click at [527, 112] on icon "button" at bounding box center [526, 115] width 12 height 13
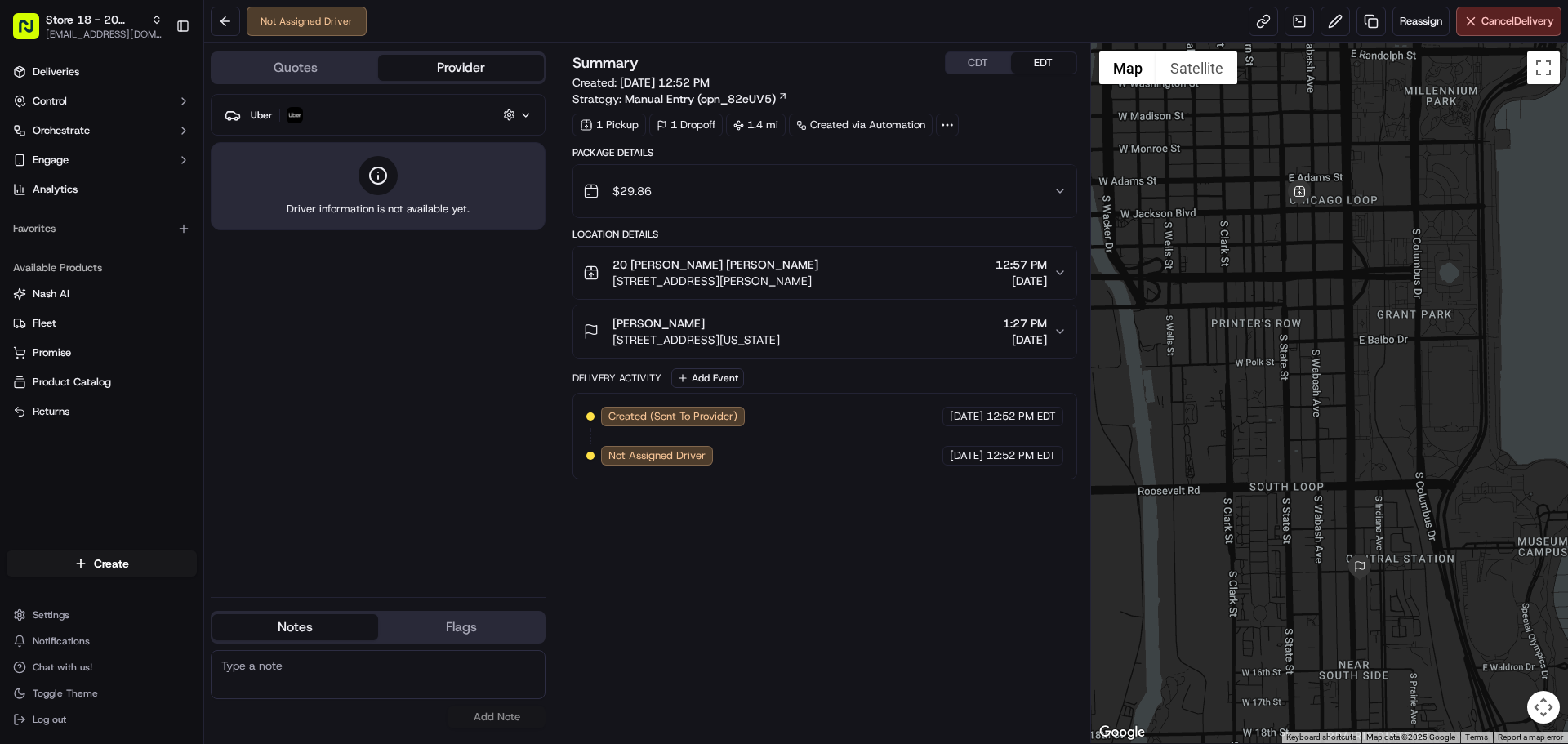
click at [420, 306] on div "Uber Hidden ( 2 ) Driver information is not available yet." at bounding box center [378, 339] width 334 height 490
click at [274, 122] on div "Uber" at bounding box center [277, 115] width 52 height 17
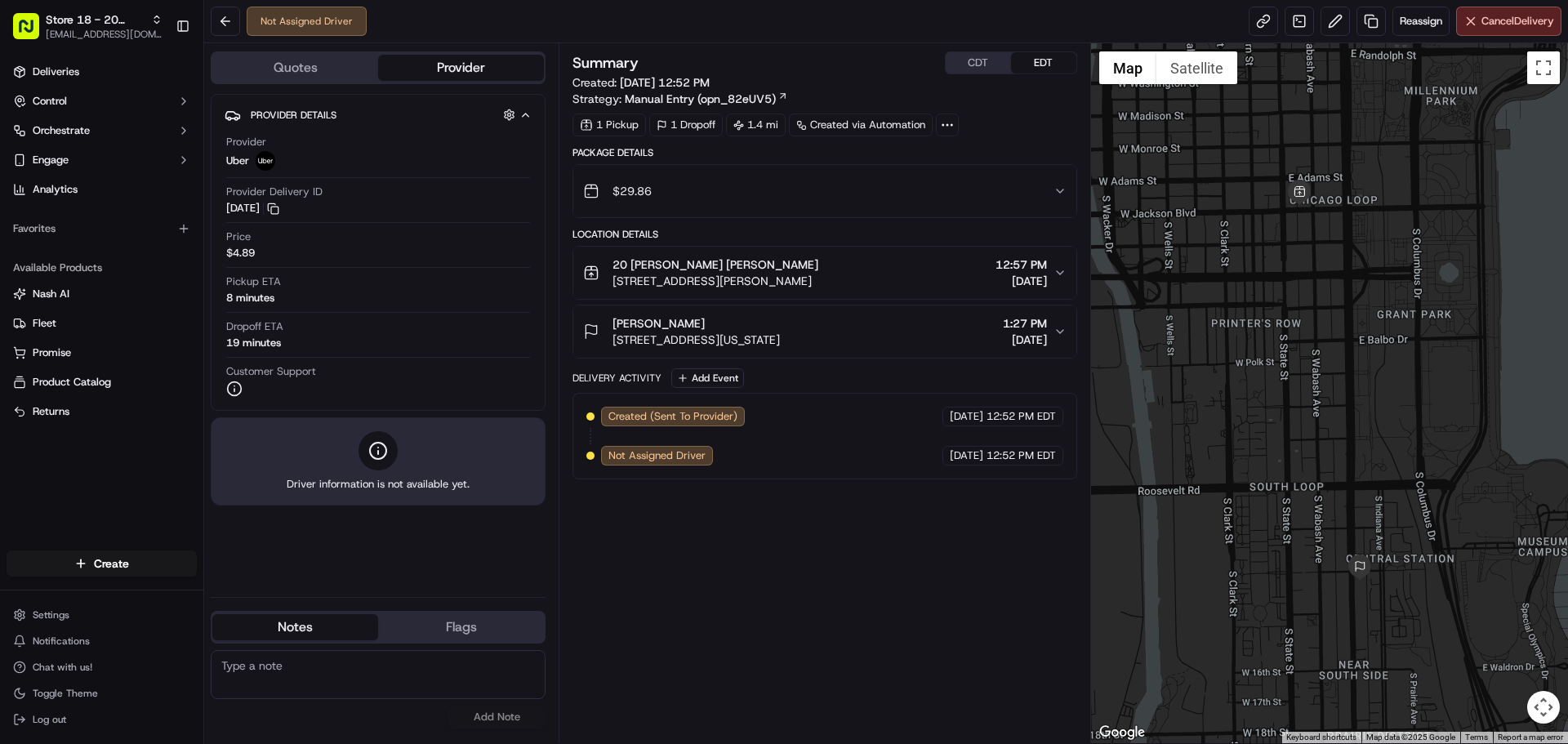
click at [252, 158] on div "Uber" at bounding box center [250, 161] width 49 height 20
click at [367, 467] on div at bounding box center [378, 450] width 39 height 39
click at [721, 538] on div "Summary CDT EDT Created: [DATE] 12:52 PM Strategy: Manual Entry (opn_82eUV5) 1 …" at bounding box center [824, 393] width 504 height 684
click at [757, 451] on div "Created (Sent To Provider) Uber [DATE] 12:52 PM EDT Not Assigned Driver Uber [D…" at bounding box center [824, 436] width 476 height 59
drag, startPoint x: 278, startPoint y: 129, endPoint x: 277, endPoint y: 140, distance: 11.0
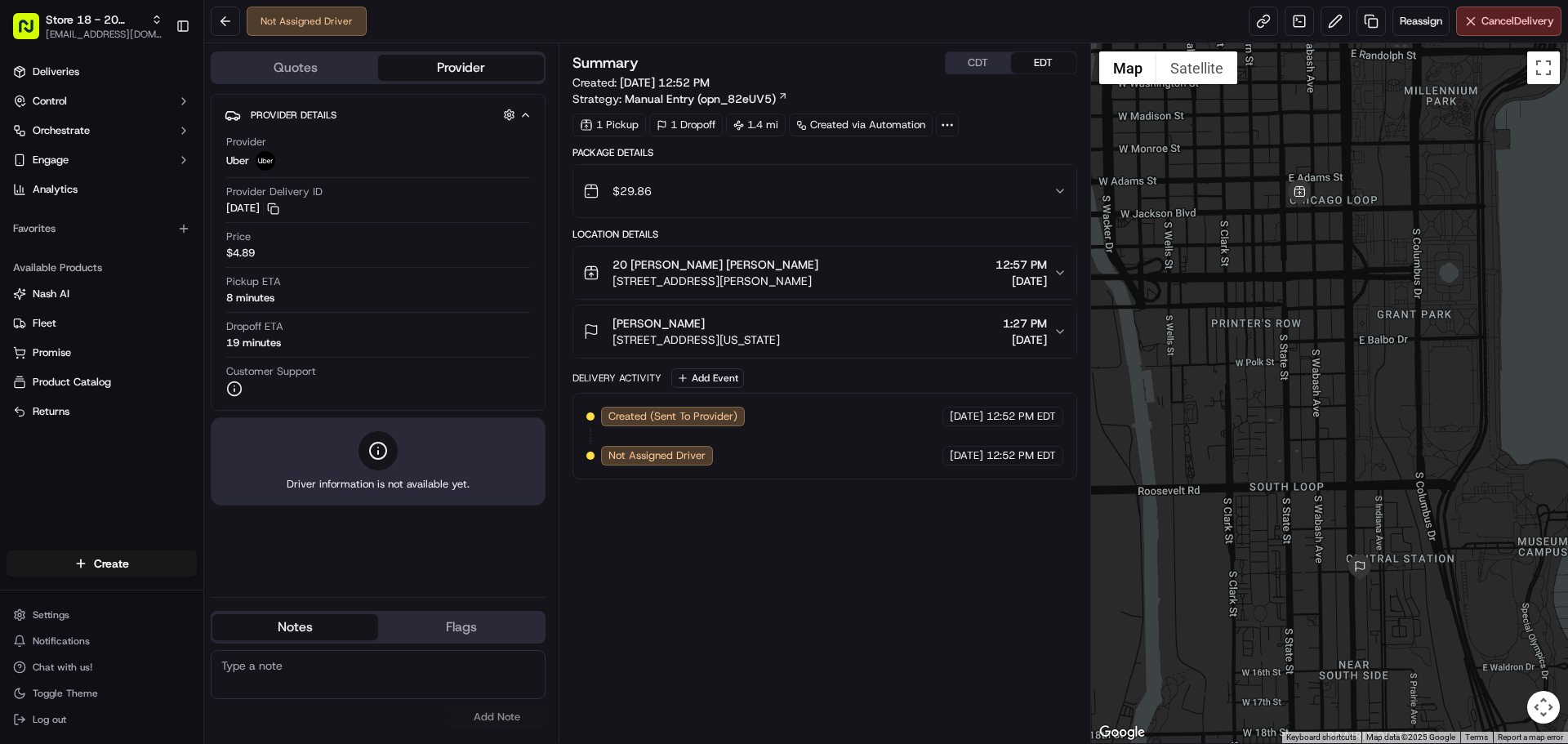
click at [277, 129] on div "Provider Uber Provider Delivery ID [DATE] Copy del_L6P4fX9gTT6tqVpHf9vGcA [DATE…" at bounding box center [377, 266] width 307 height 276
click at [280, 163] on div "Provider Uber" at bounding box center [378, 152] width 304 height 36
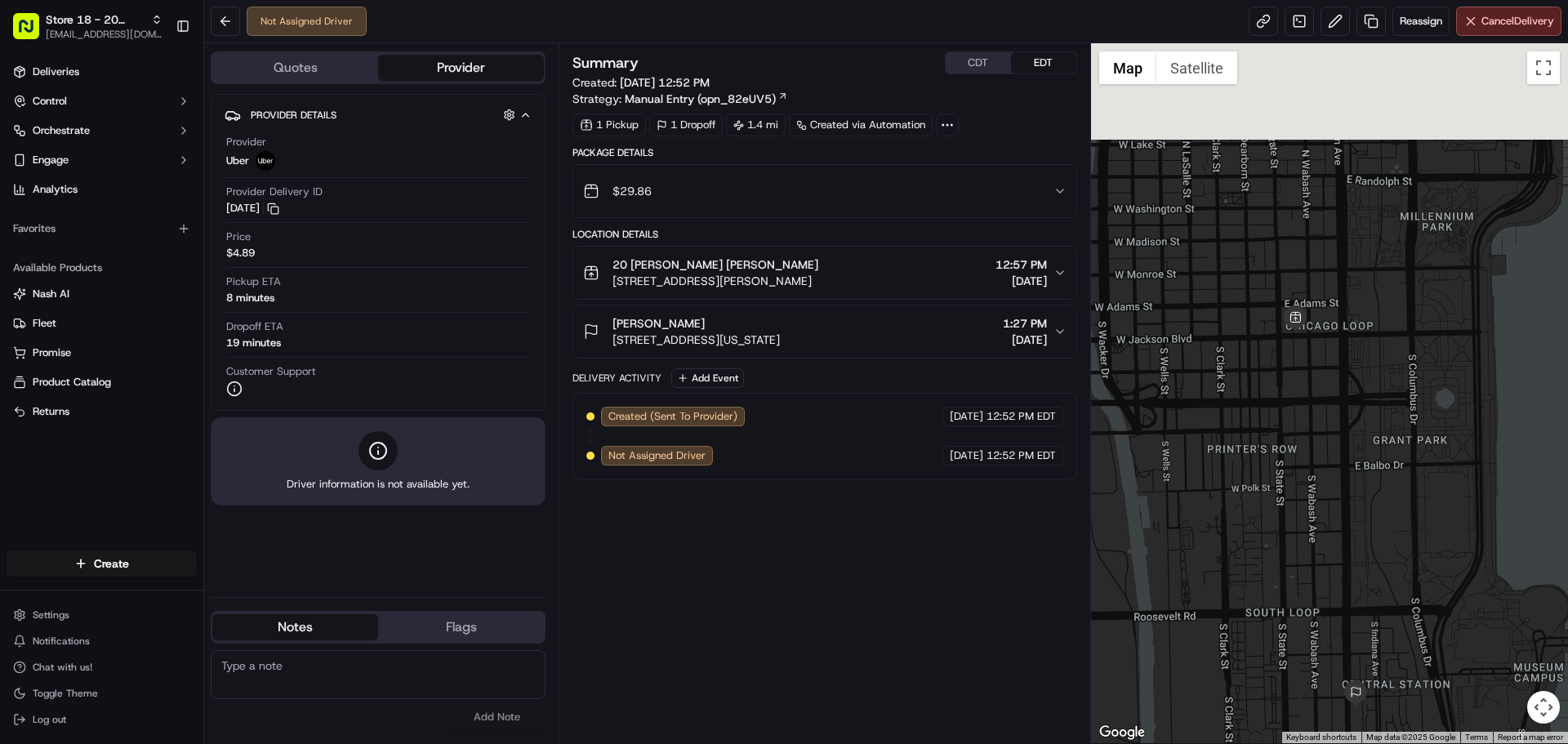
drag, startPoint x: 1261, startPoint y: 321, endPoint x: 1265, endPoint y: 482, distance: 161.0
click at [1266, 482] on div at bounding box center [1330, 394] width 478 height 701
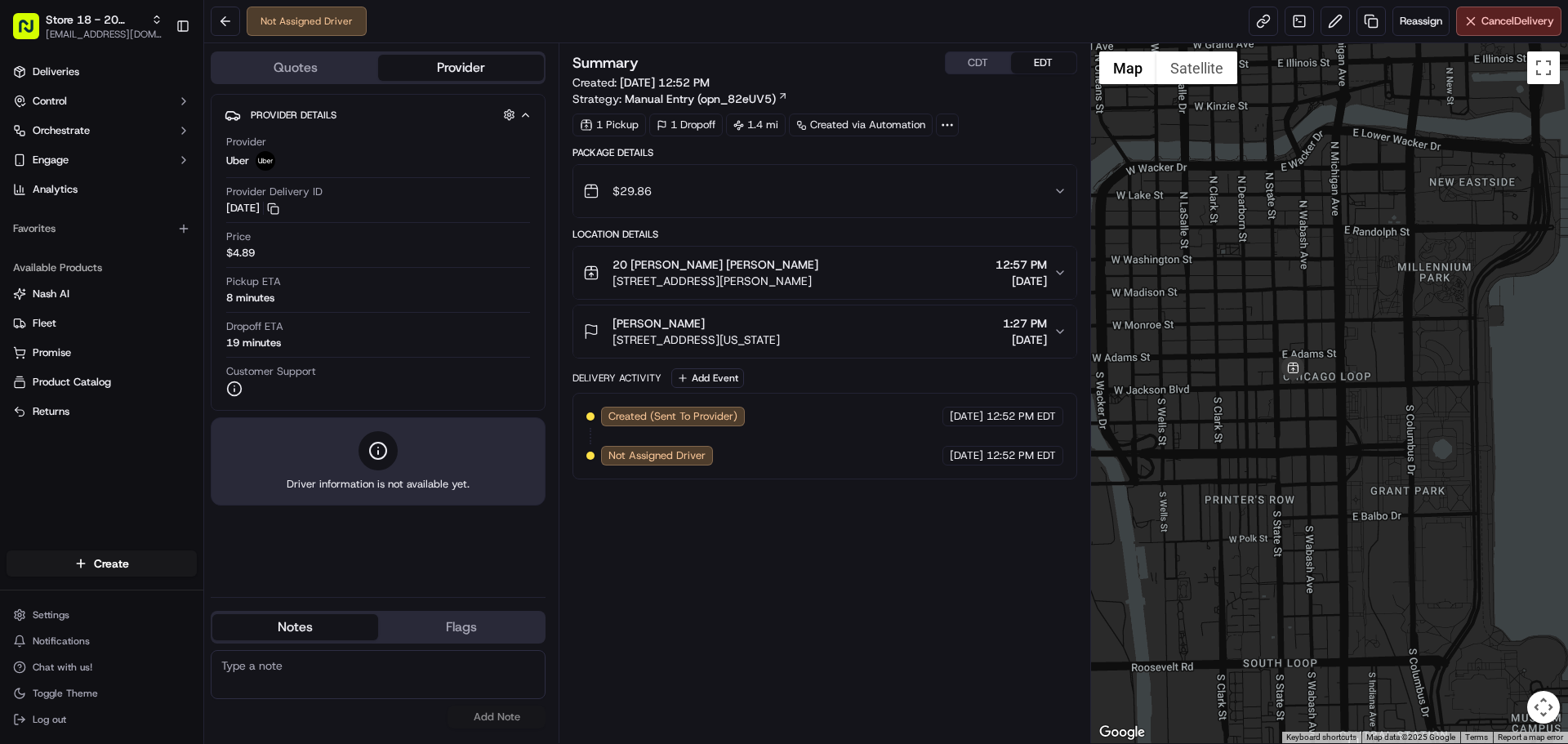
drag, startPoint x: 1323, startPoint y: 262, endPoint x: 1318, endPoint y: 319, distance: 57.2
click at [1320, 316] on div at bounding box center [1330, 394] width 478 height 701
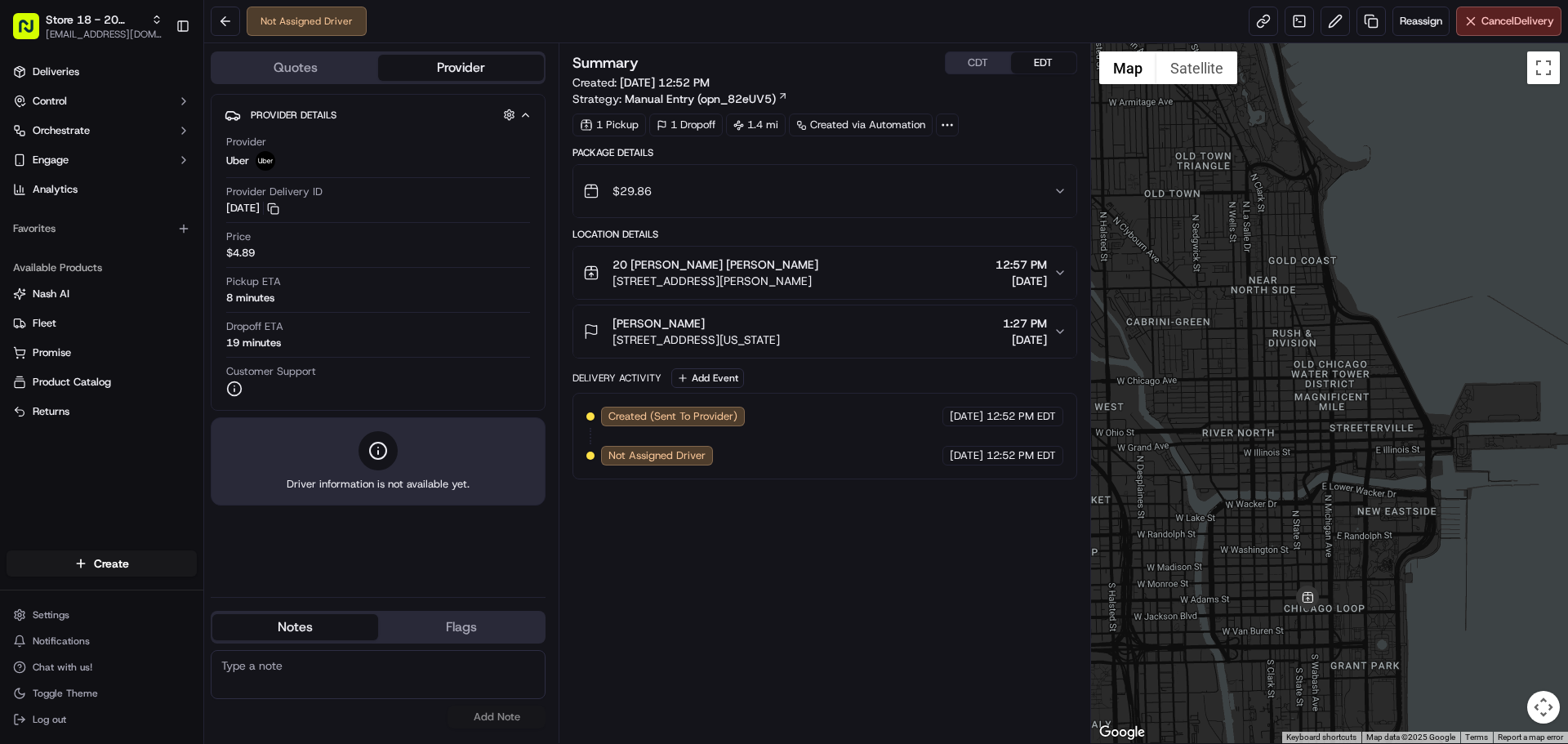
drag, startPoint x: 1306, startPoint y: 237, endPoint x: 1311, endPoint y: 485, distance: 248.1
click at [1311, 485] on div at bounding box center [1330, 394] width 478 height 701
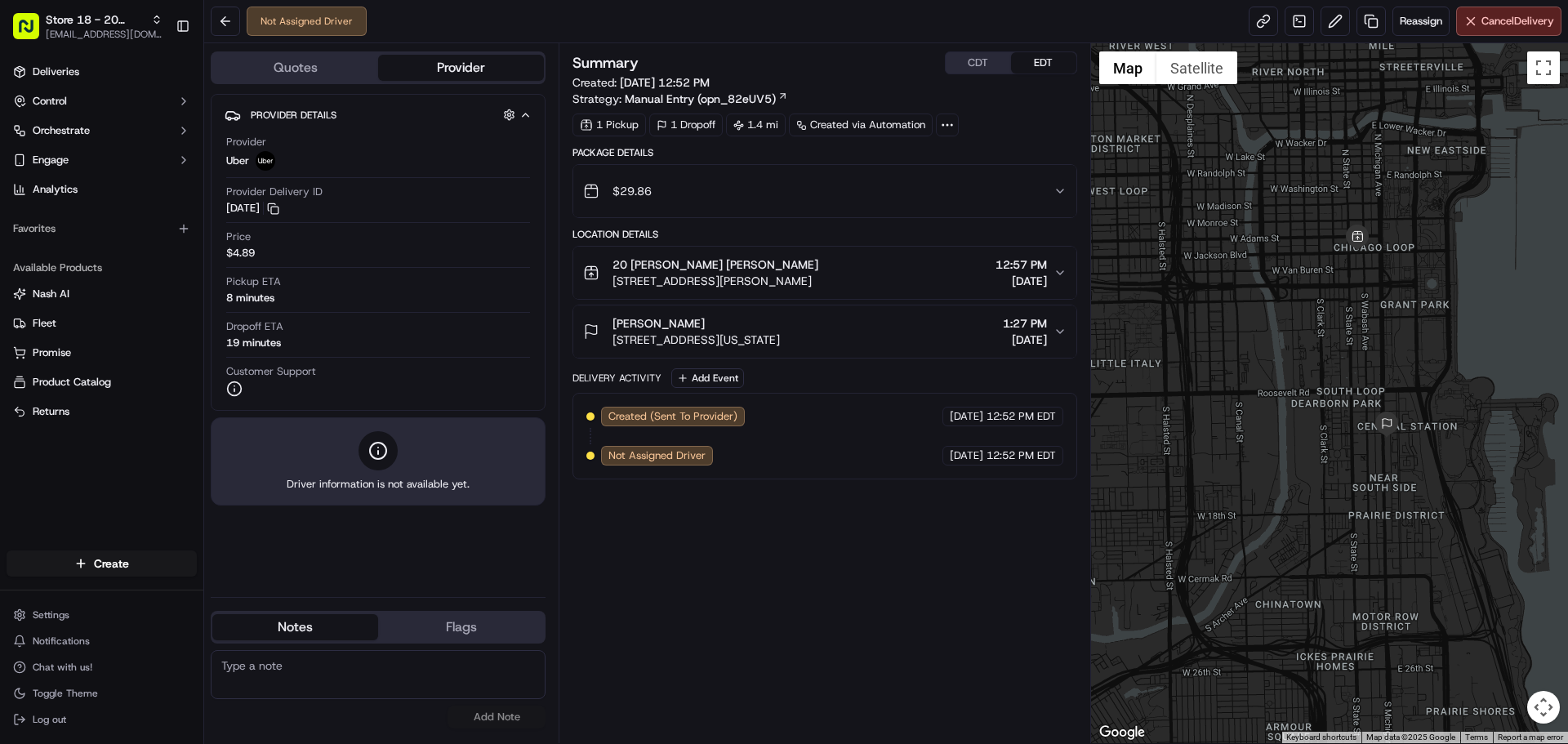
drag, startPoint x: 1328, startPoint y: 386, endPoint x: 1300, endPoint y: 428, distance: 50.5
click at [1300, 428] on div at bounding box center [1330, 394] width 478 height 701
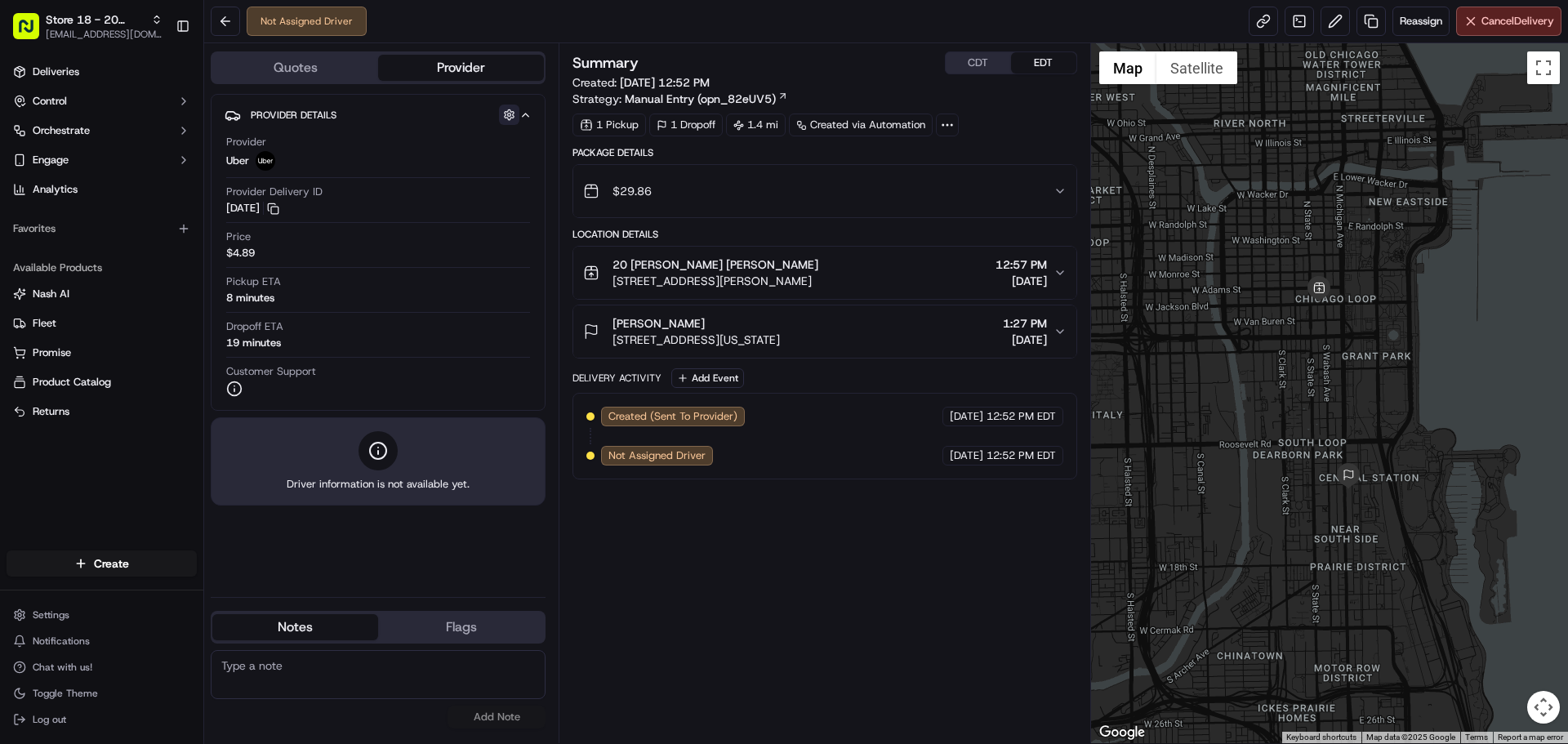
click at [512, 116] on button "button" at bounding box center [508, 114] width 20 height 20
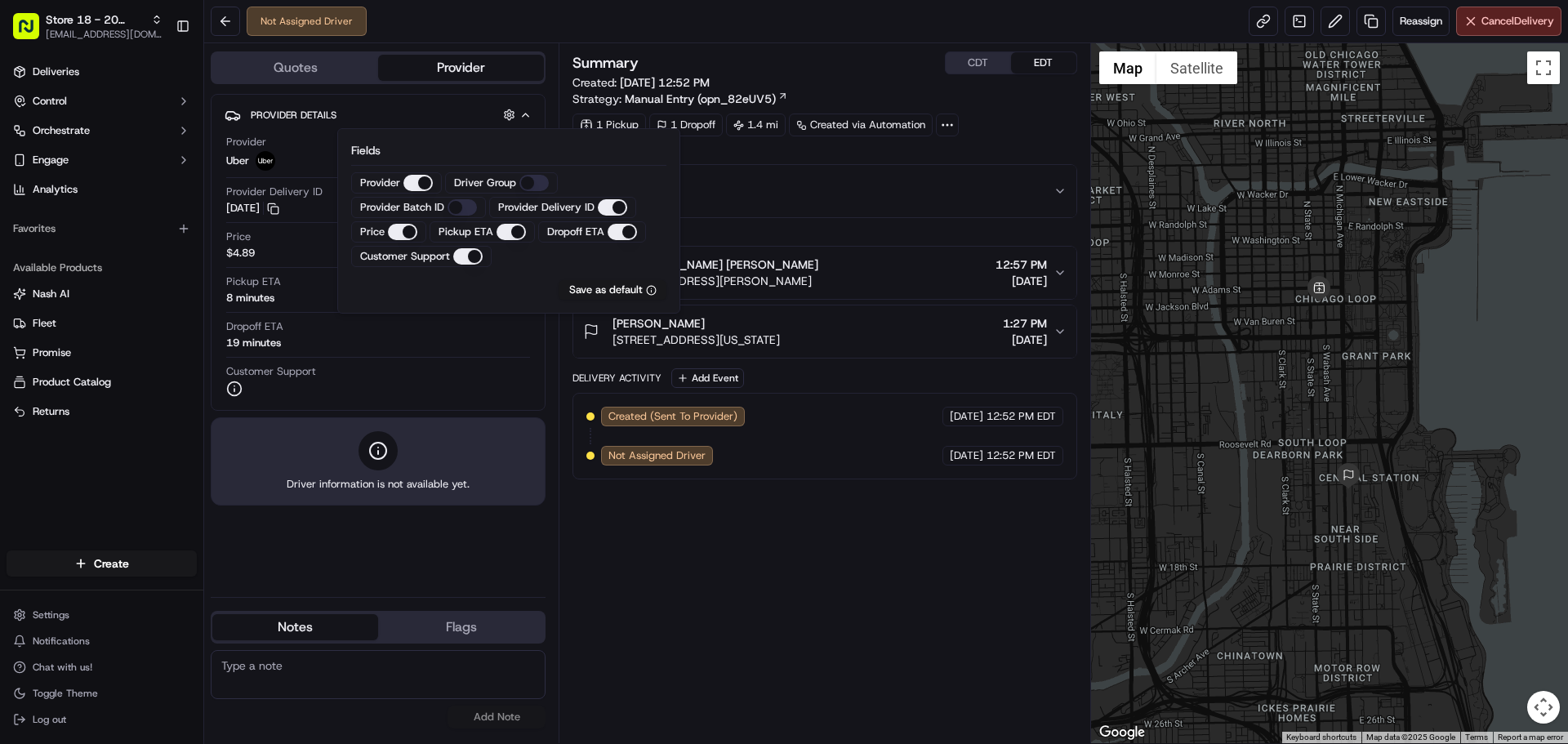
click at [649, 561] on div "Summary CDT EDT Created: [DATE] 12:52 PM Strategy: Manual Entry (opn_82eUV5) 1 …" at bounding box center [824, 393] width 504 height 684
